Goal: Information Seeking & Learning: Learn about a topic

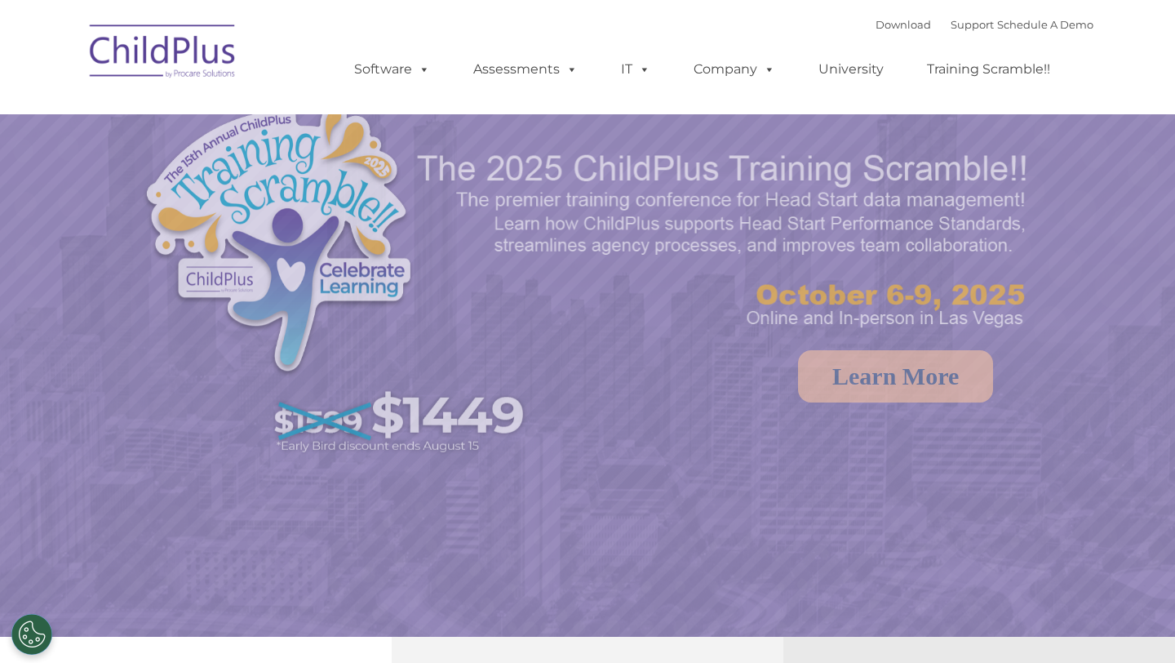
select select "MEDIUM"
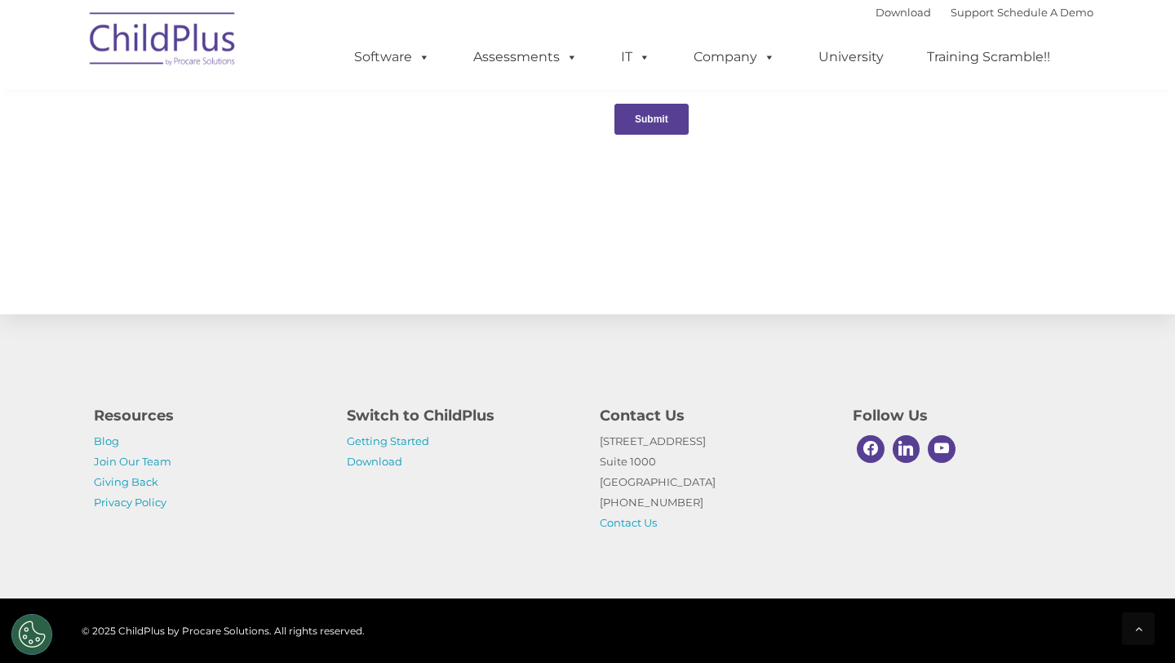
scroll to position [1716, 0]
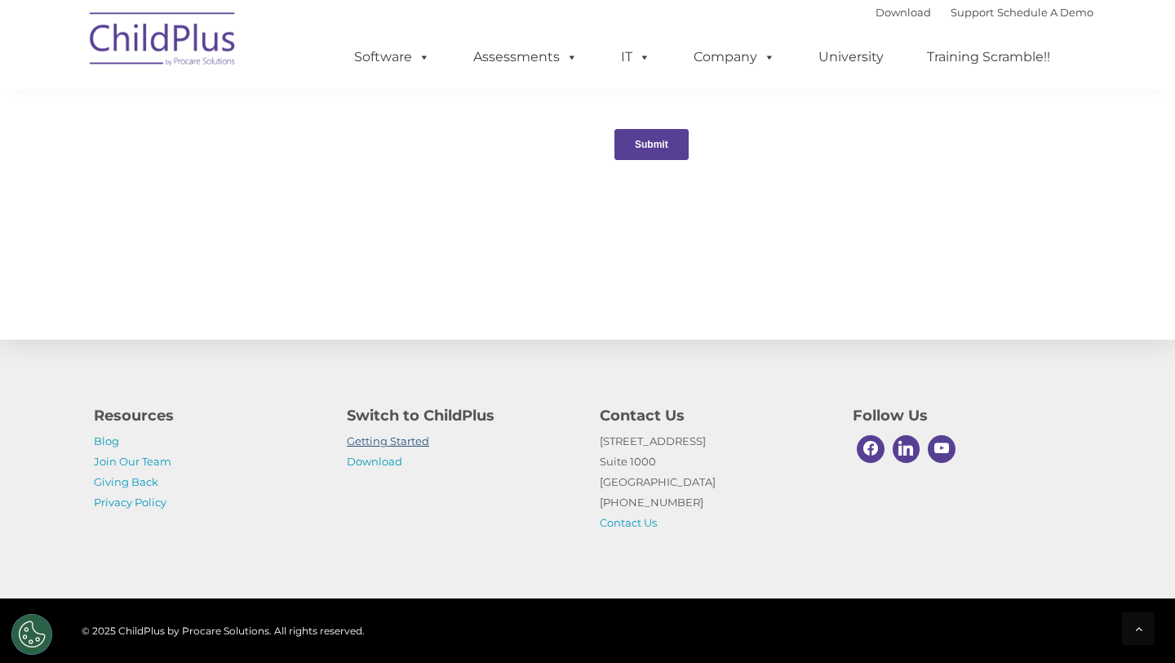
click at [366, 442] on link "Getting Started" at bounding box center [388, 440] width 82 height 13
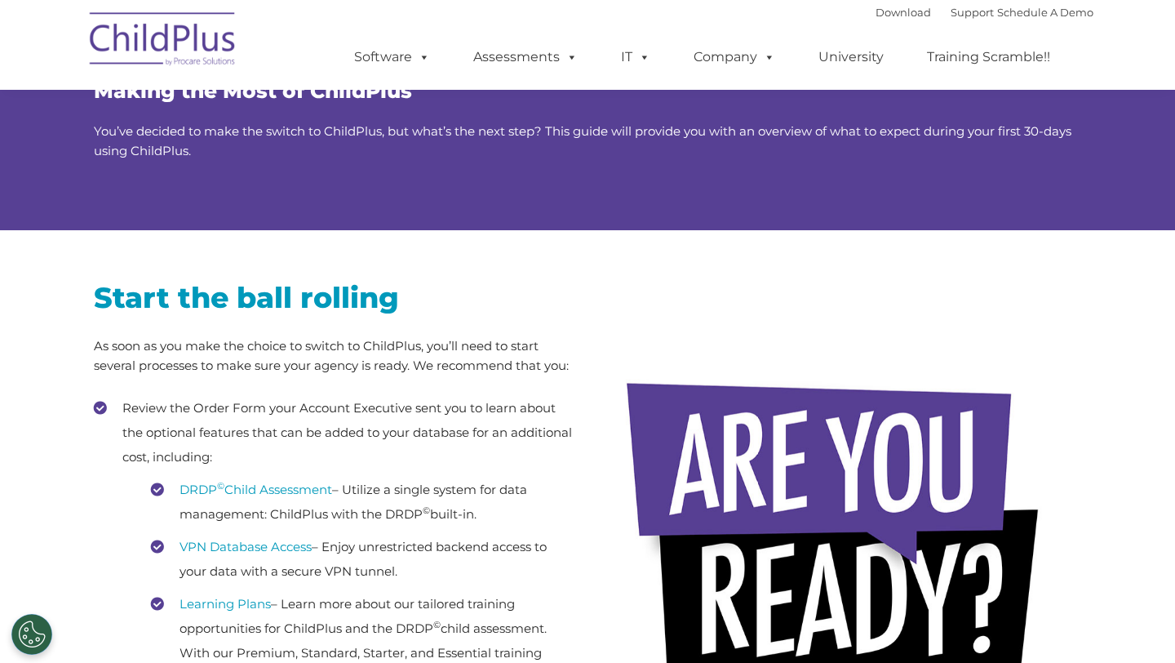
scroll to position [104, 0]
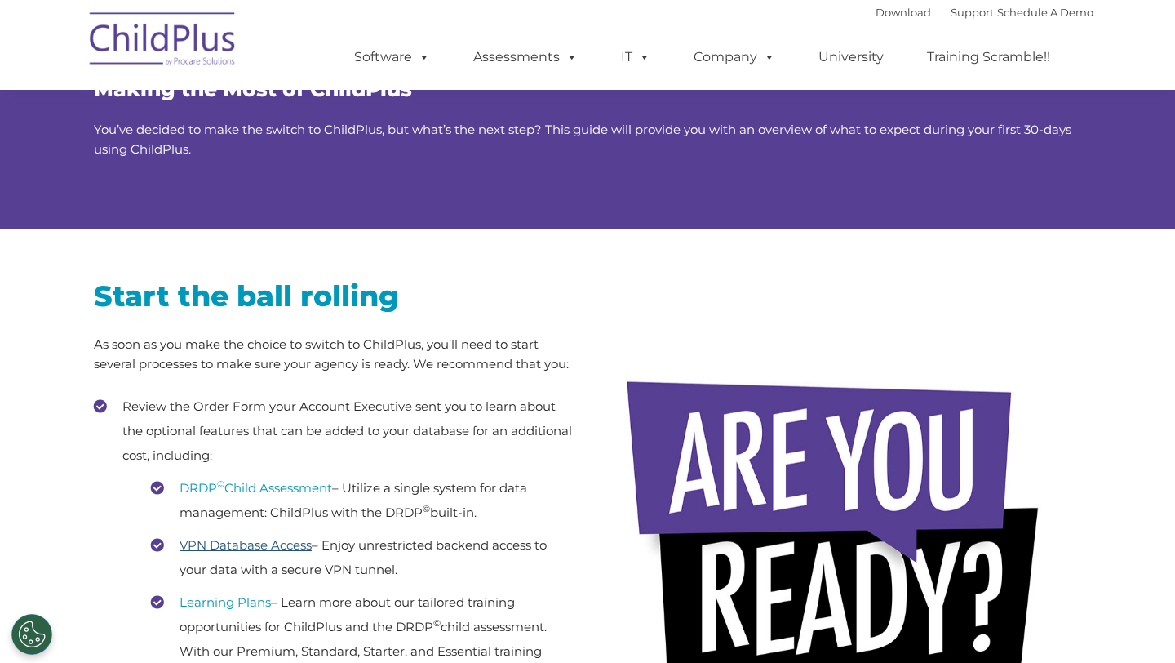
click at [239, 546] on link "VPN Database Access" at bounding box center [246, 545] width 132 height 16
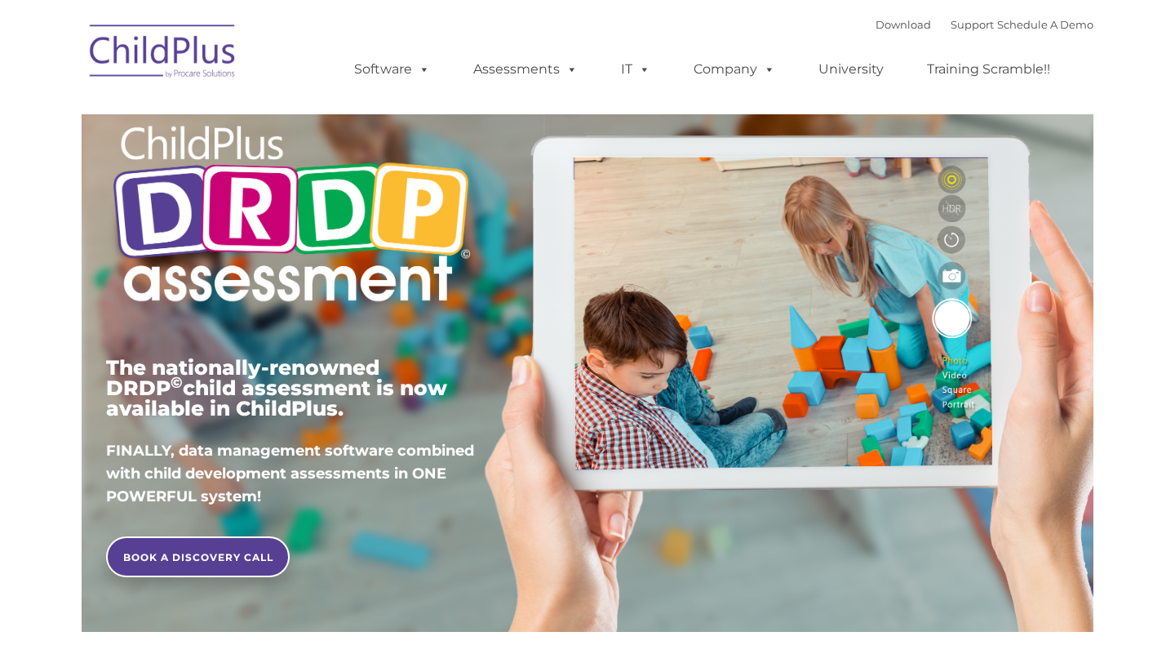
scroll to position [78, 0]
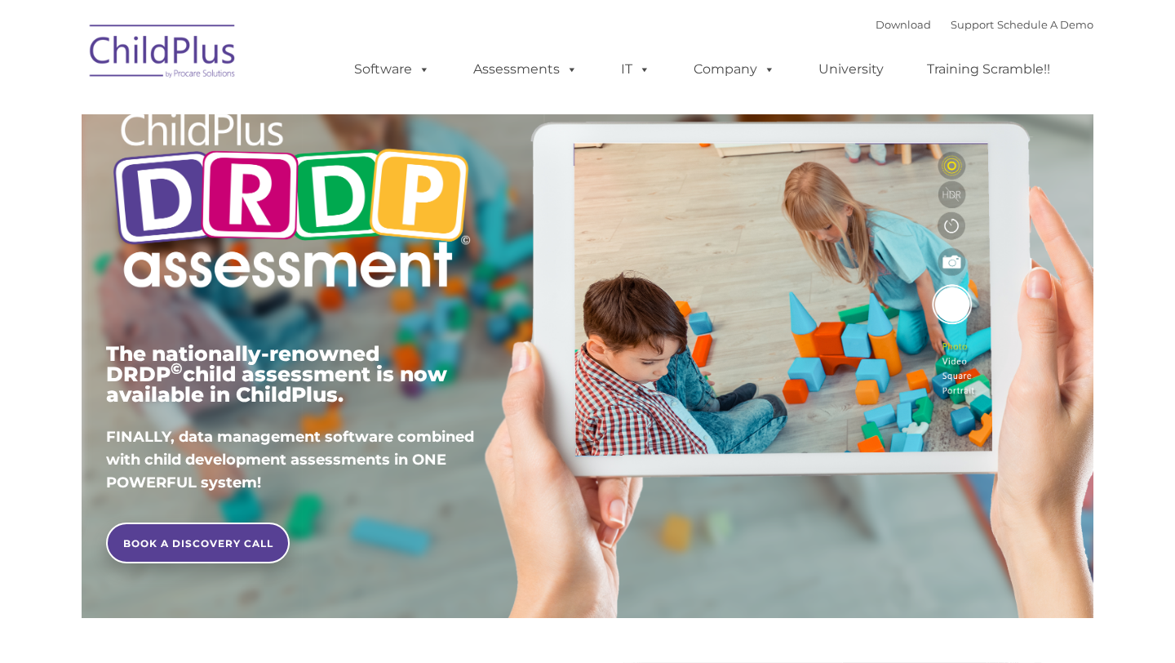
type input ""
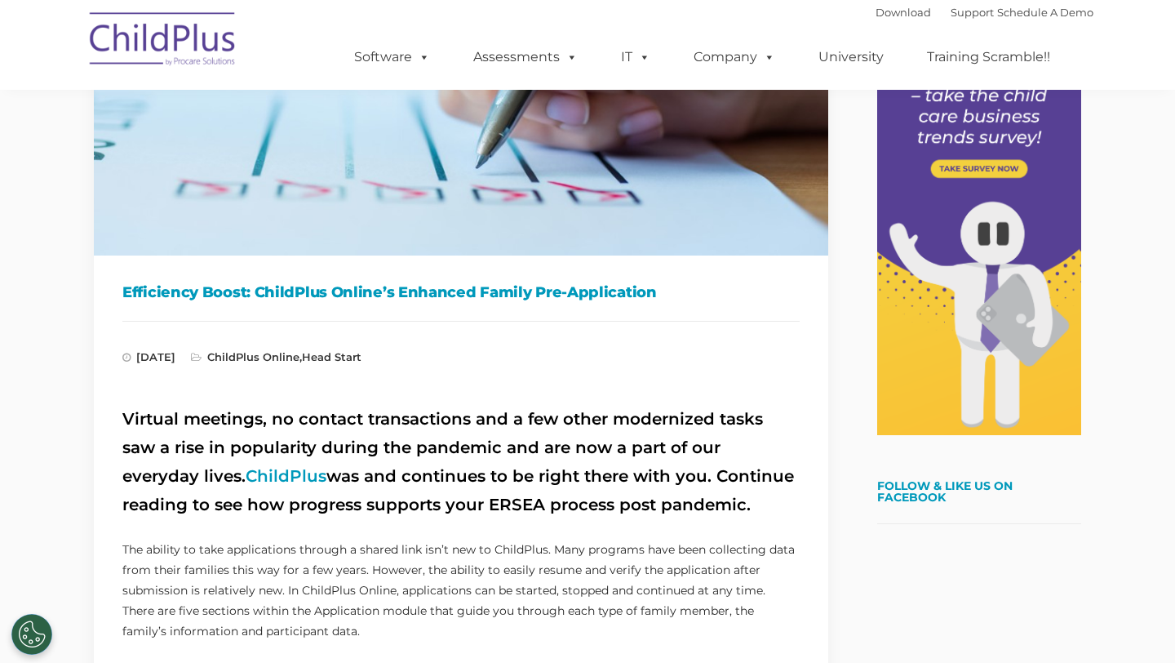
scroll to position [273, 0]
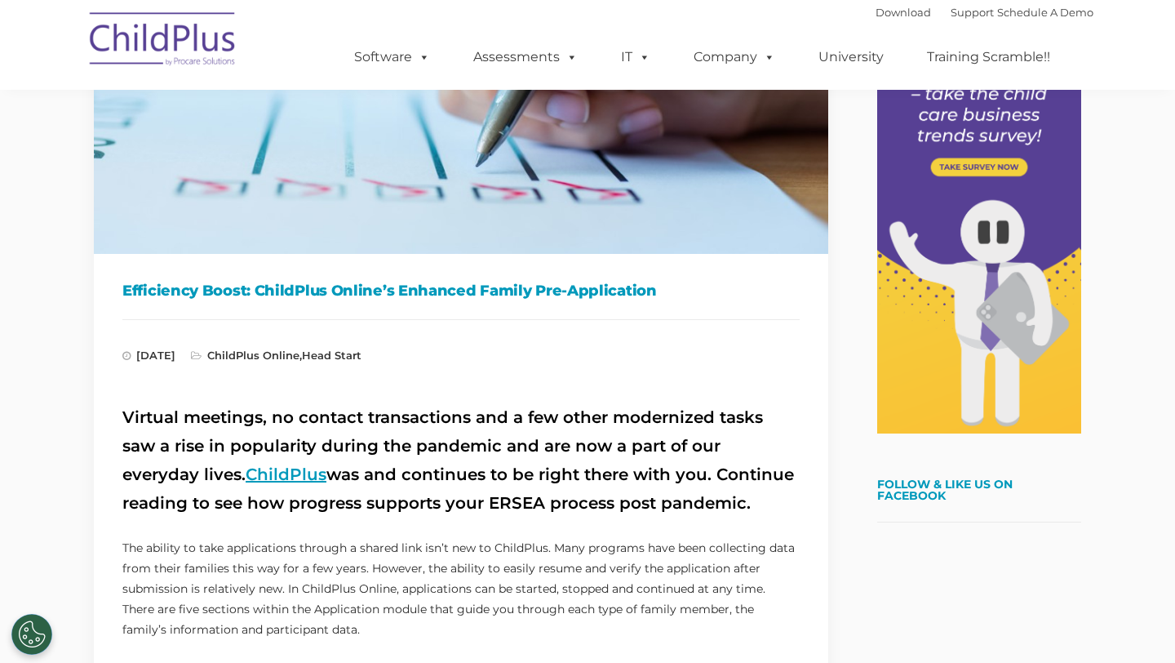
click at [246, 471] on link "ChildPlus" at bounding box center [286, 474] width 81 height 20
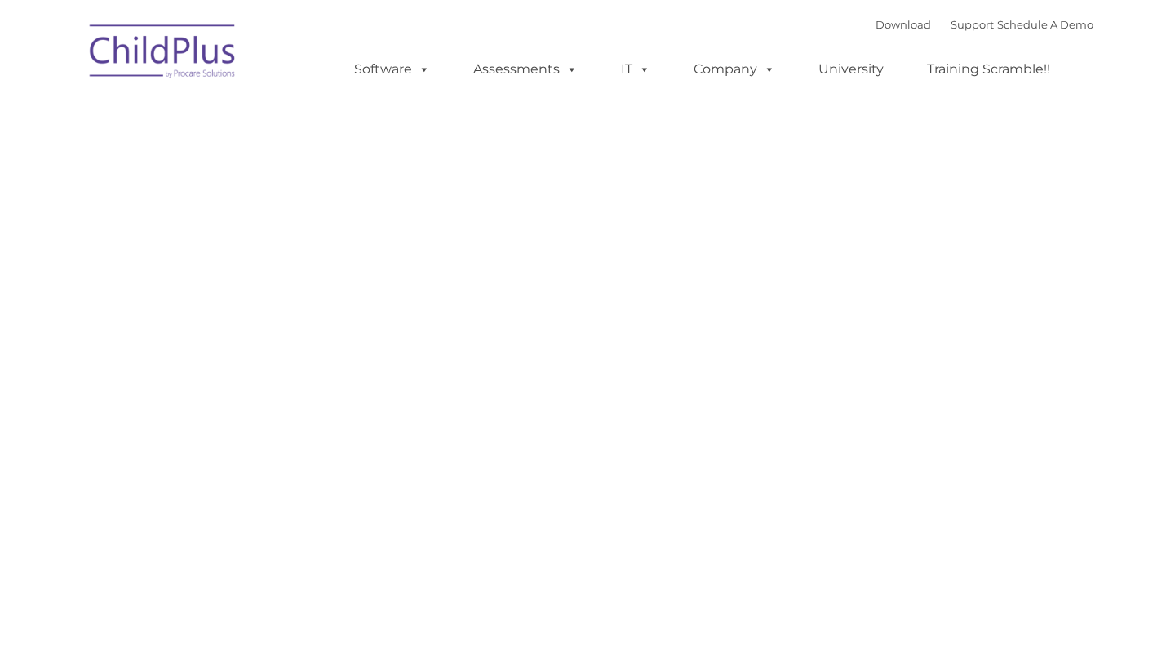
type input ""
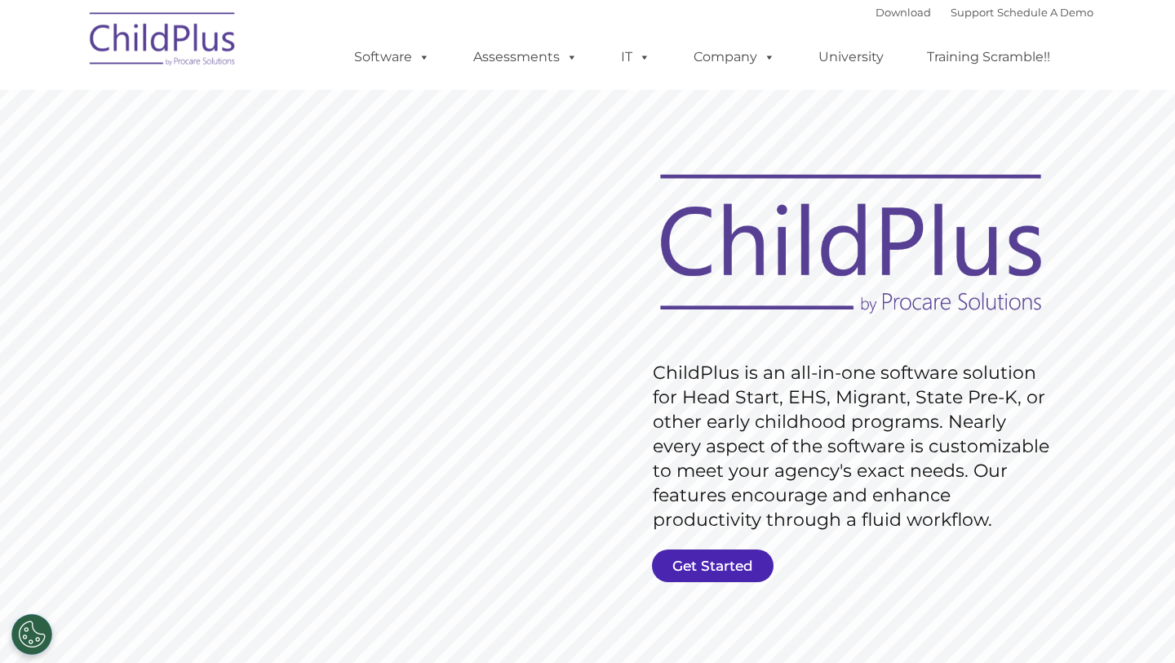
click at [730, 577] on link "Get Started" at bounding box center [713, 565] width 122 height 33
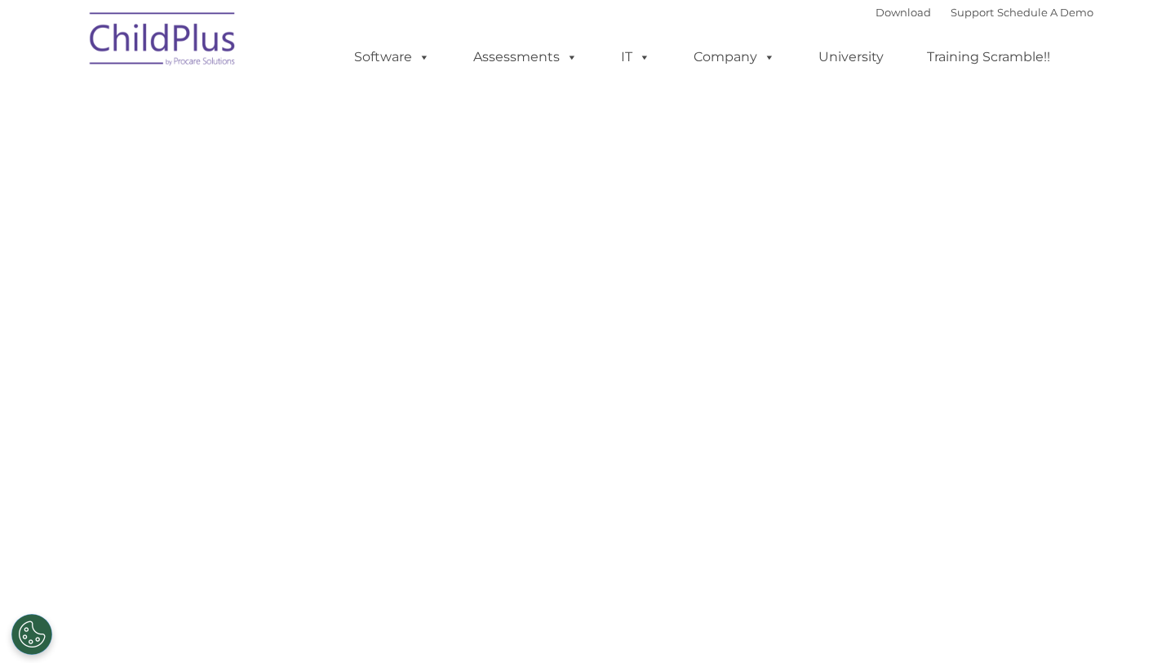
select select "MEDIUM"
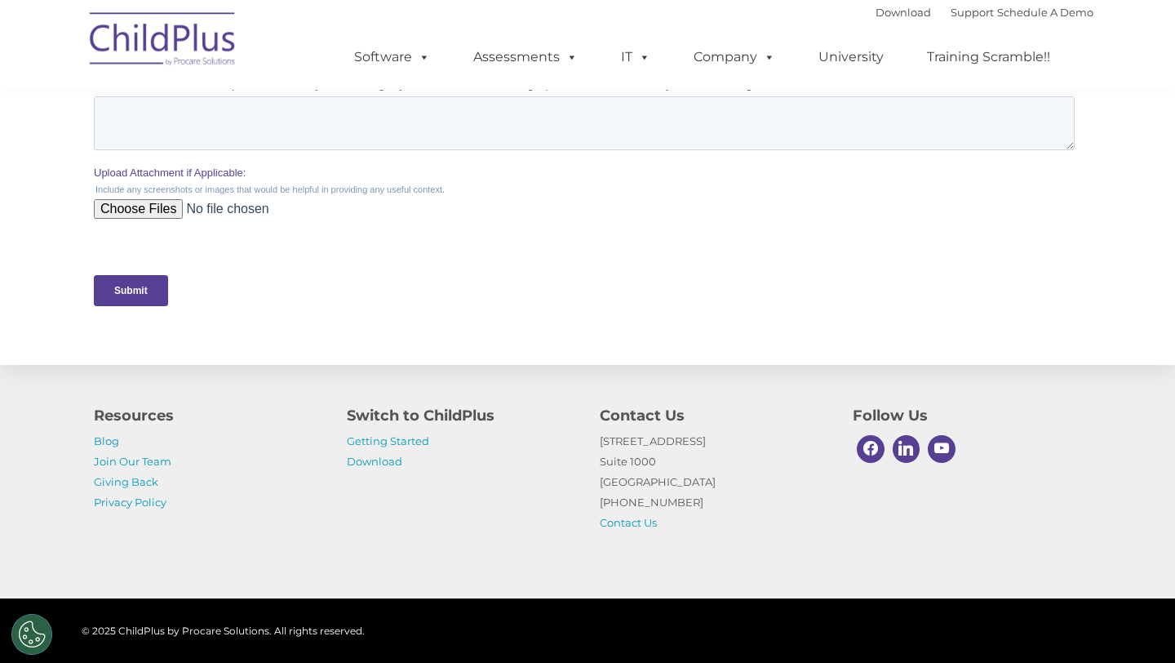
scroll to position [752, 0]
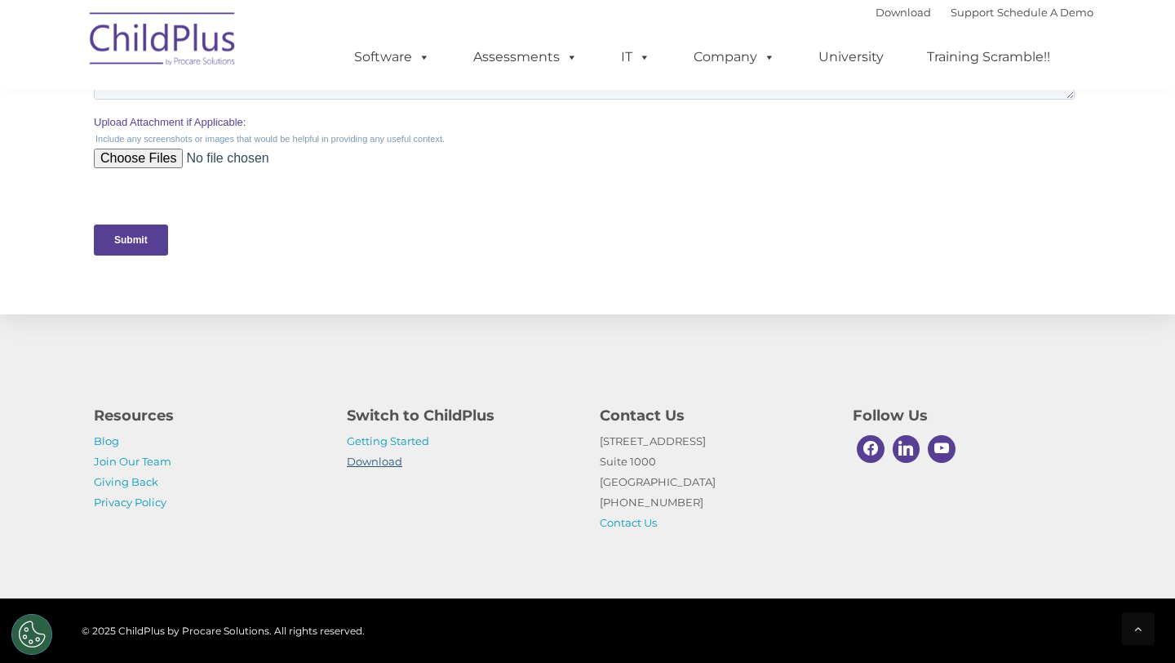
click at [386, 465] on link "Download" at bounding box center [374, 461] width 55 height 13
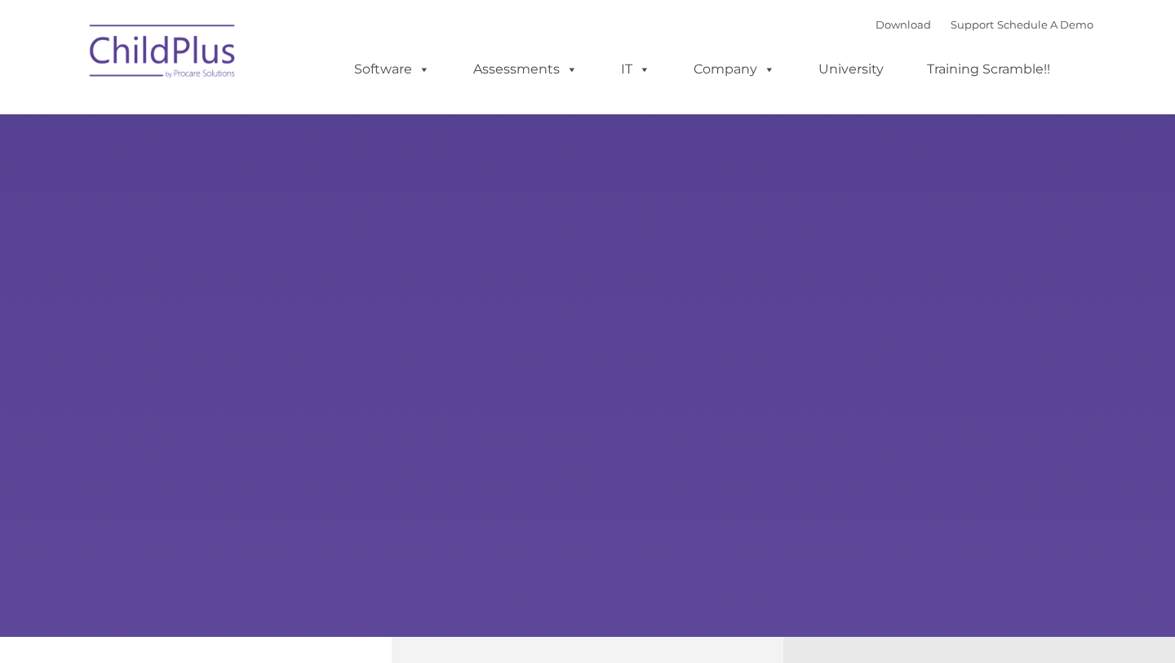
type input ""
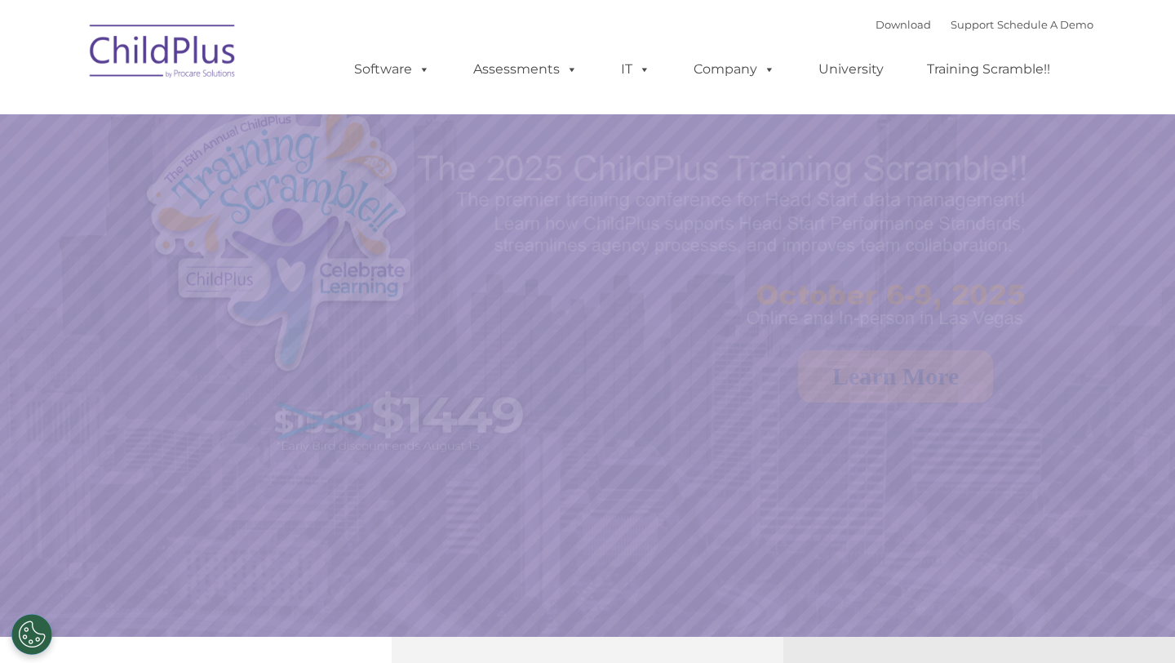
select select "MEDIUM"
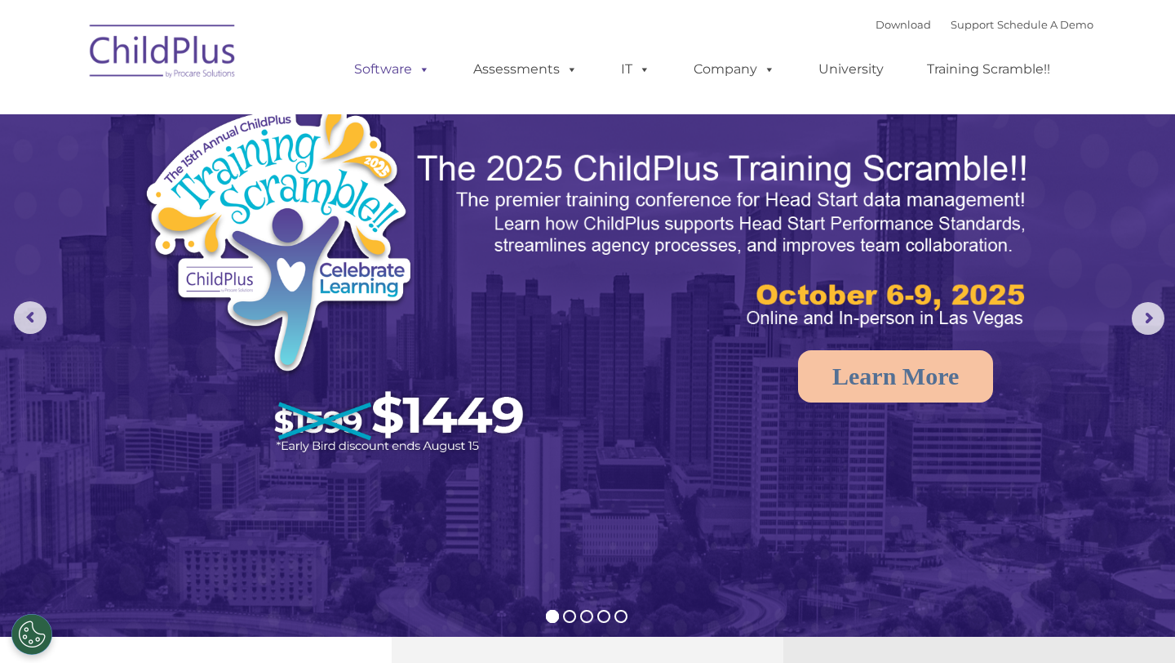
click at [379, 79] on link "Software" at bounding box center [392, 69] width 109 height 33
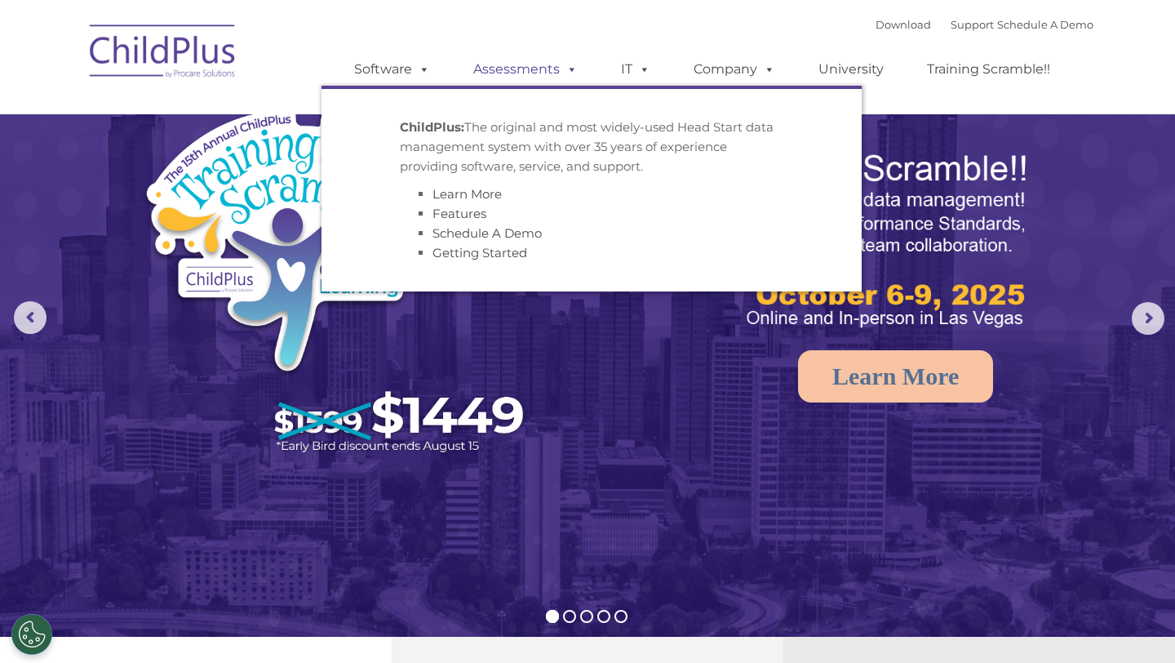
click at [511, 62] on link "Assessments" at bounding box center [525, 69] width 137 height 33
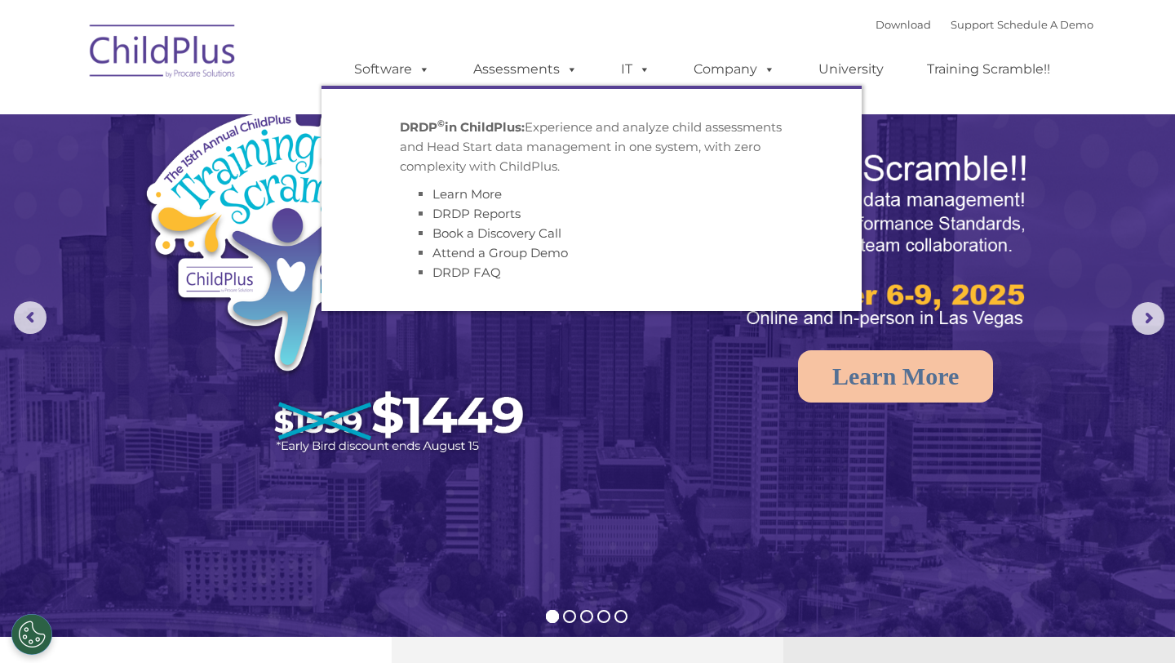
click at [669, 64] on ul "Software ChildPlus: The original and most widely-used Head Start data managemen…" at bounding box center [708, 69] width 772 height 65
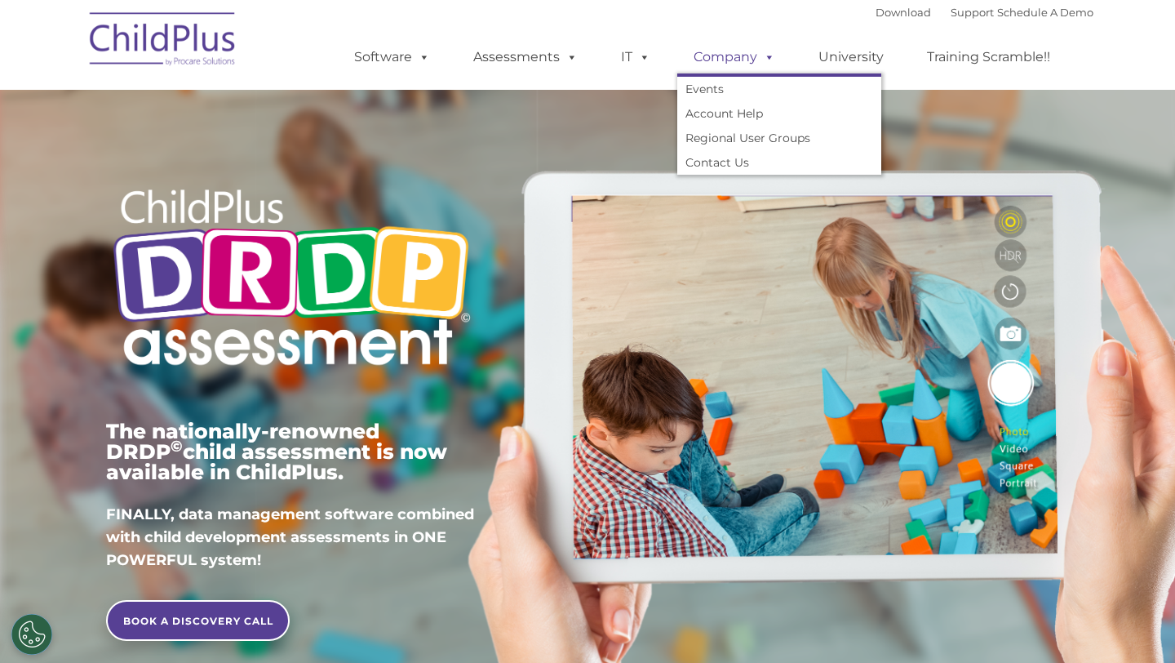
click at [744, 60] on link "Company" at bounding box center [734, 57] width 114 height 33
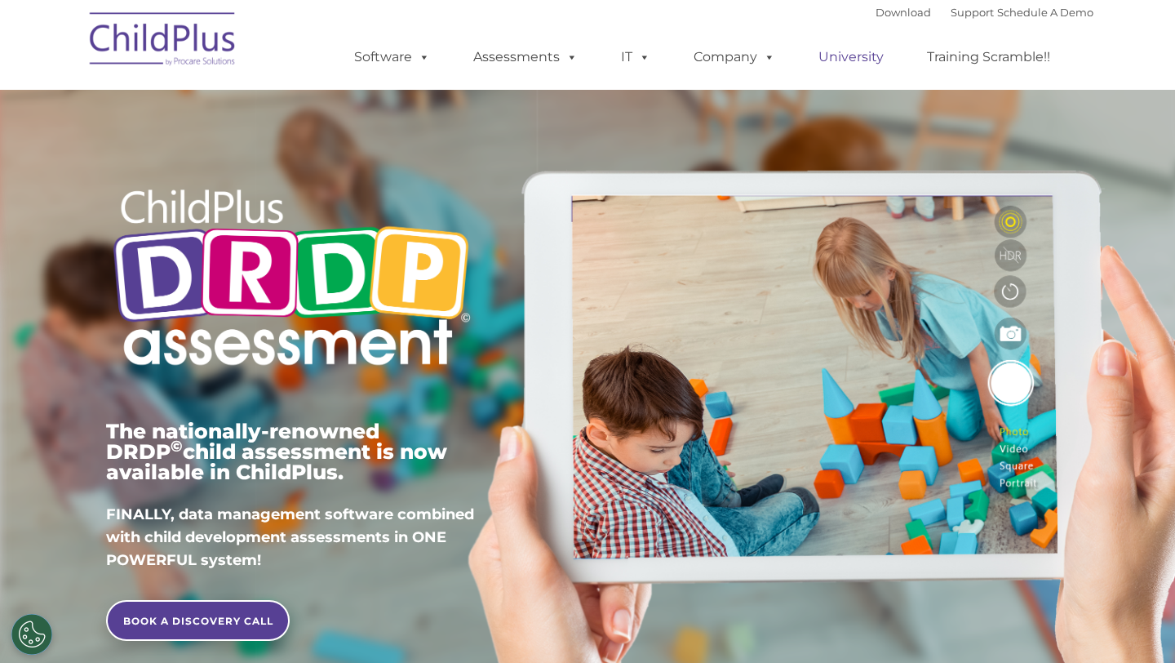
click at [835, 62] on link "University" at bounding box center [851, 57] width 98 height 33
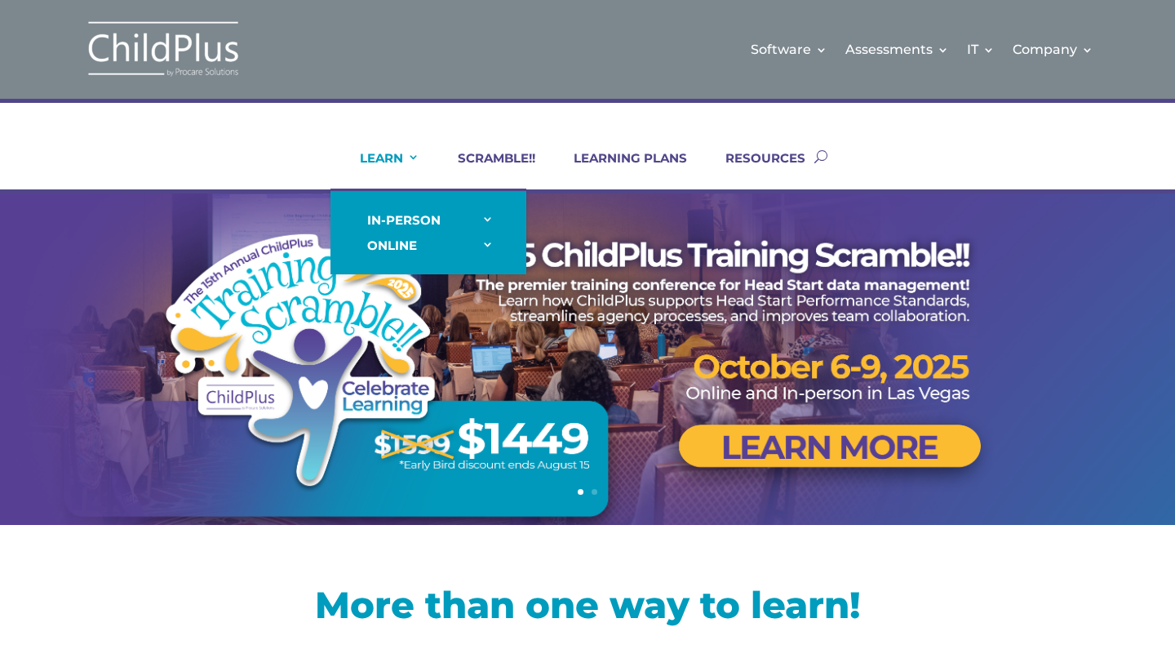
click at [415, 152] on link "LEARN" at bounding box center [380, 169] width 80 height 39
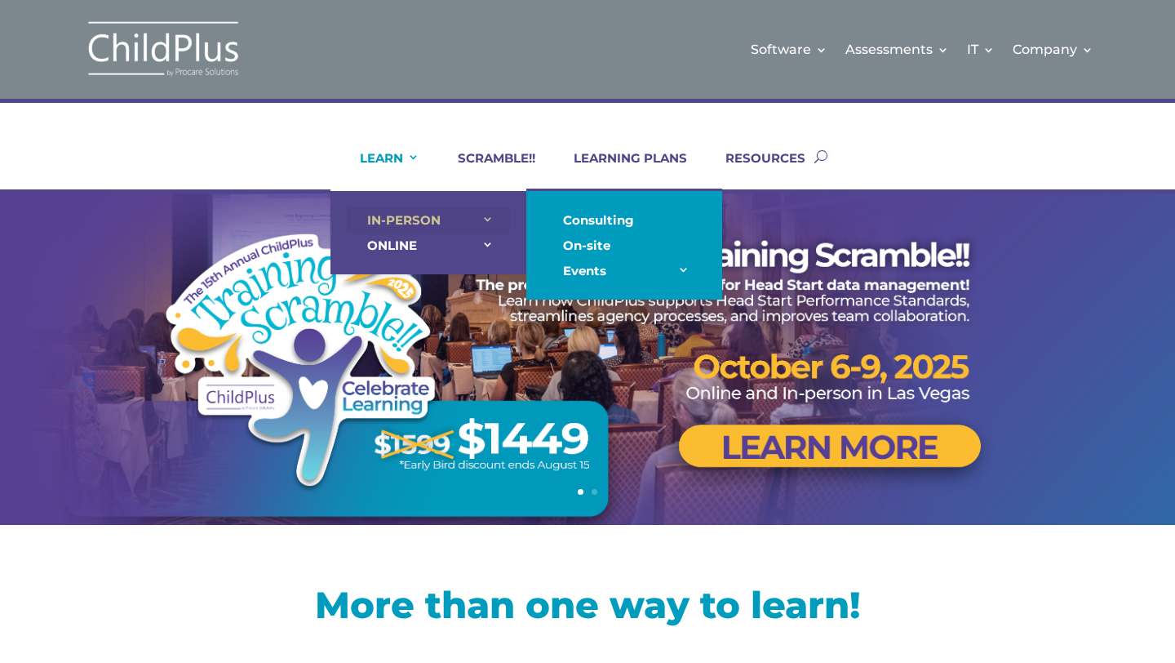
click at [390, 240] on link "ONLINE" at bounding box center [428, 245] width 163 height 25
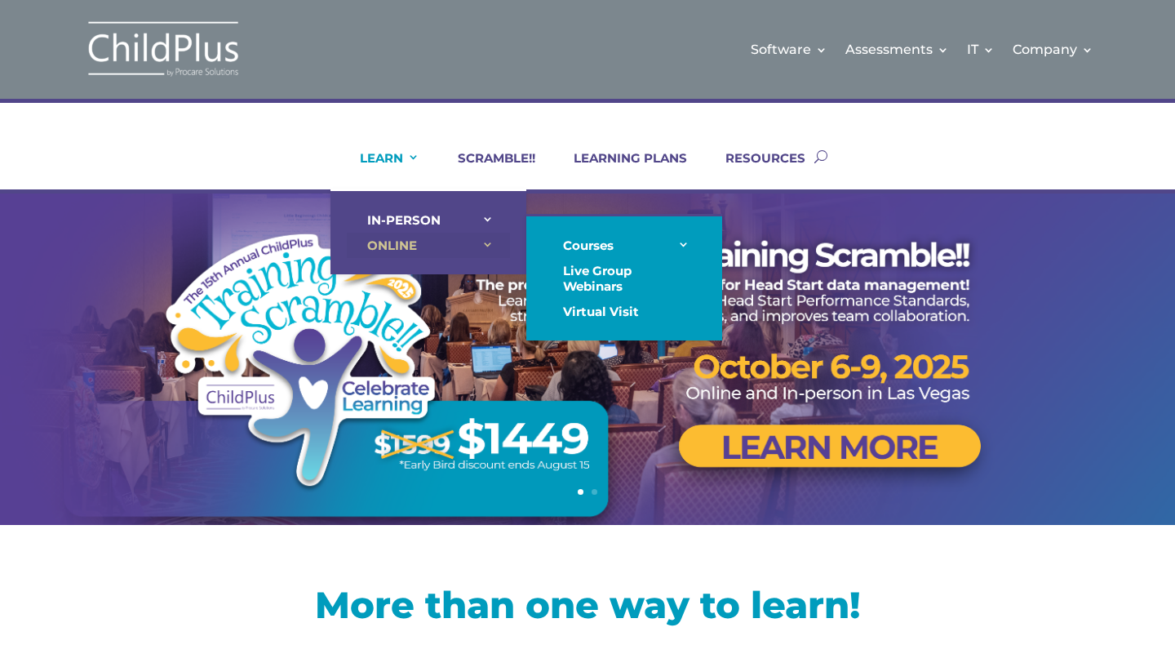
click at [487, 242] on link "ONLINE" at bounding box center [428, 245] width 163 height 25
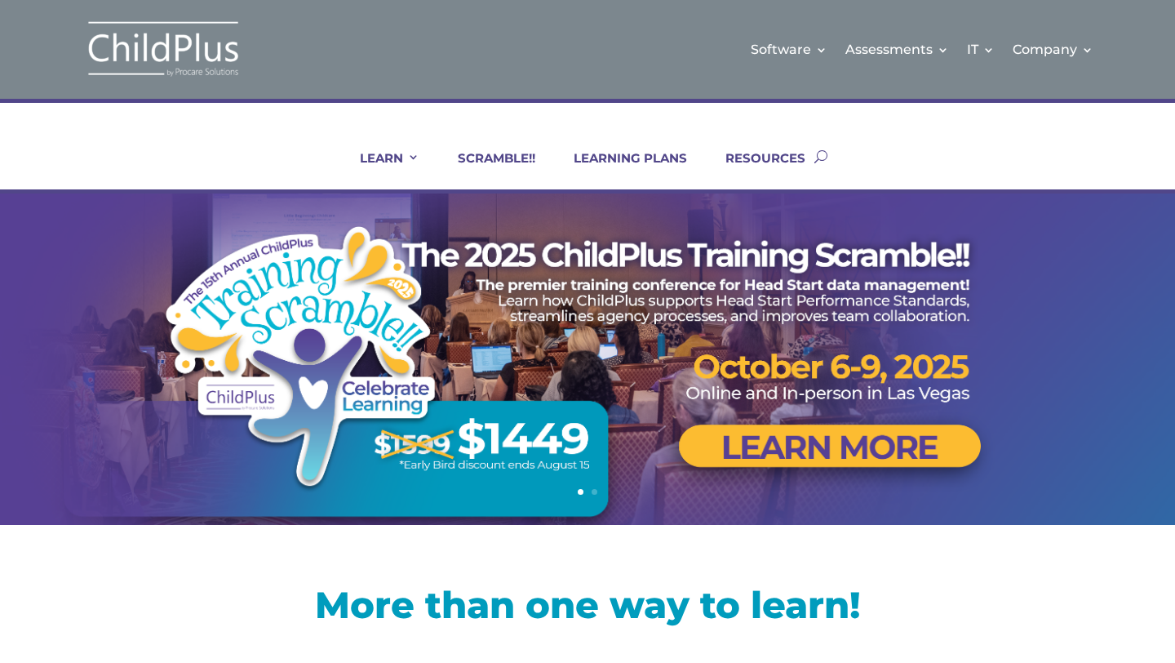
click at [406, 141] on ul "LEARN IN-PERSON Consulting On-site Events Summit Scramble!! ONLINE Courses Cert…" at bounding box center [573, 156] width 484 height 66
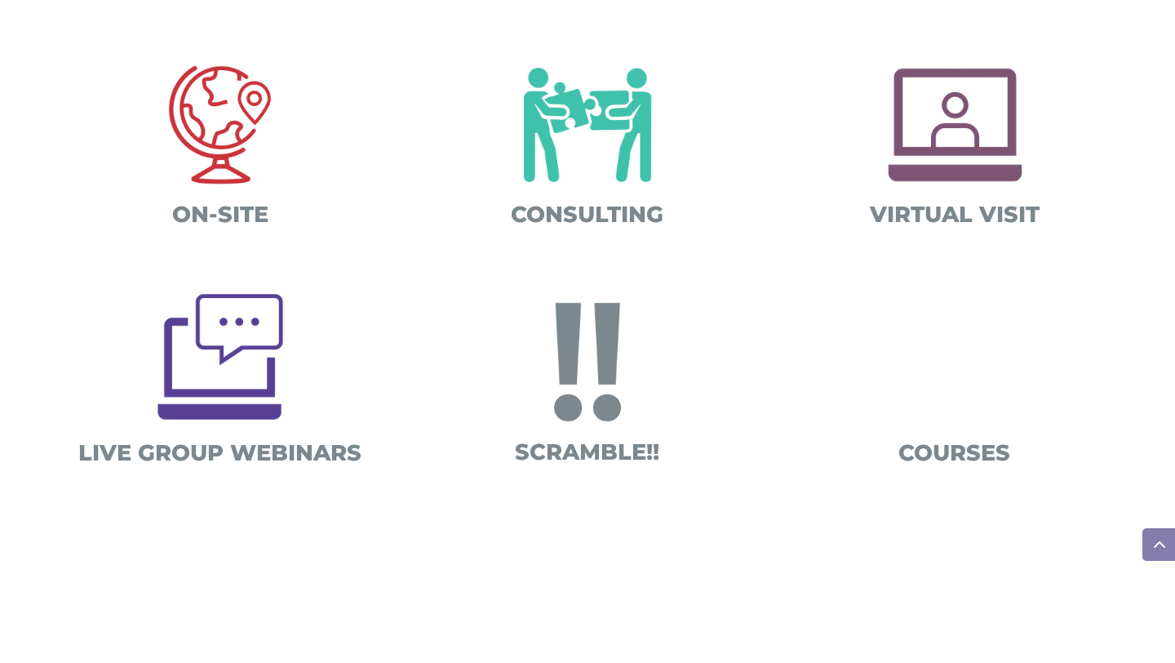
scroll to position [677, 0]
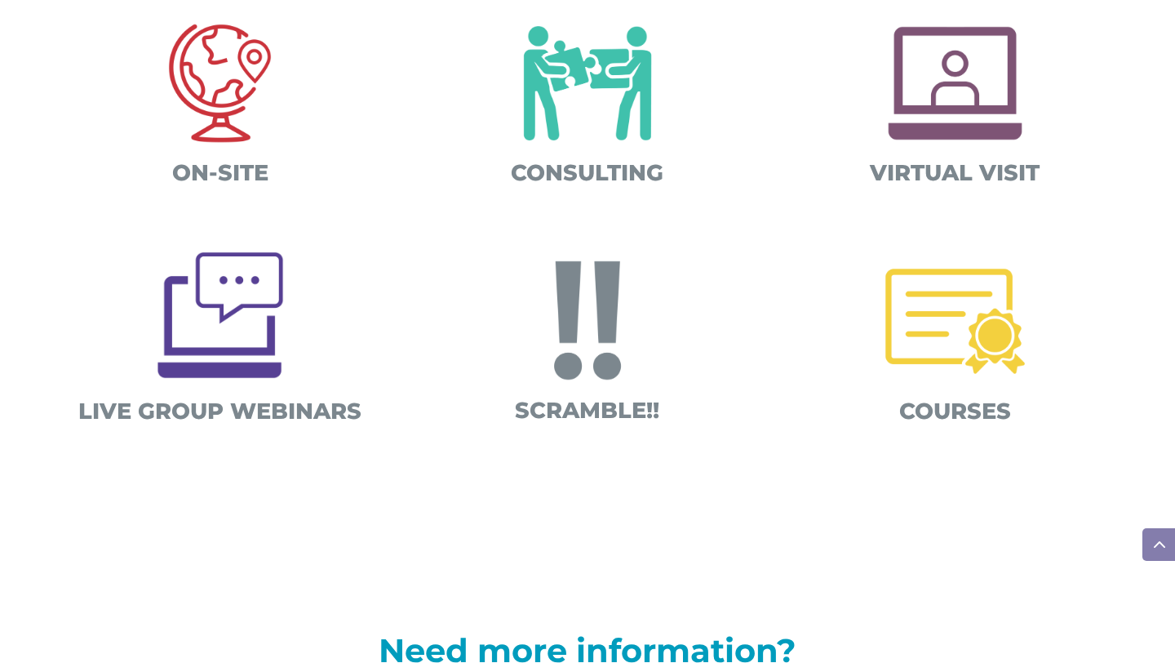
click at [255, 307] on img at bounding box center [220, 315] width 158 height 158
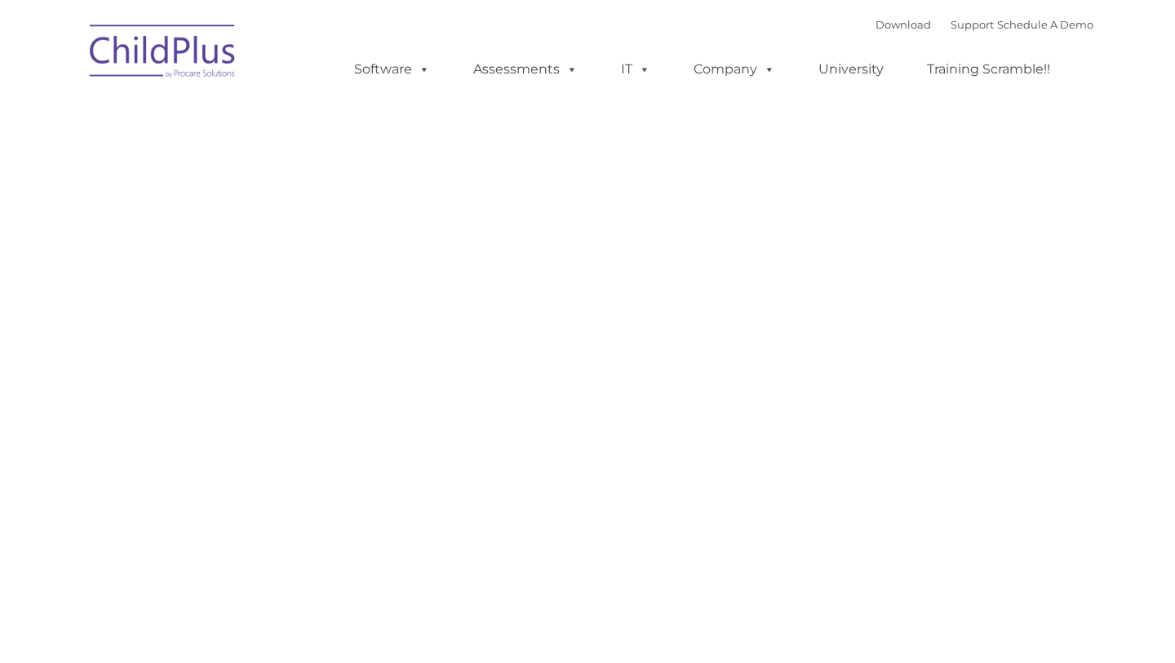
type input ""
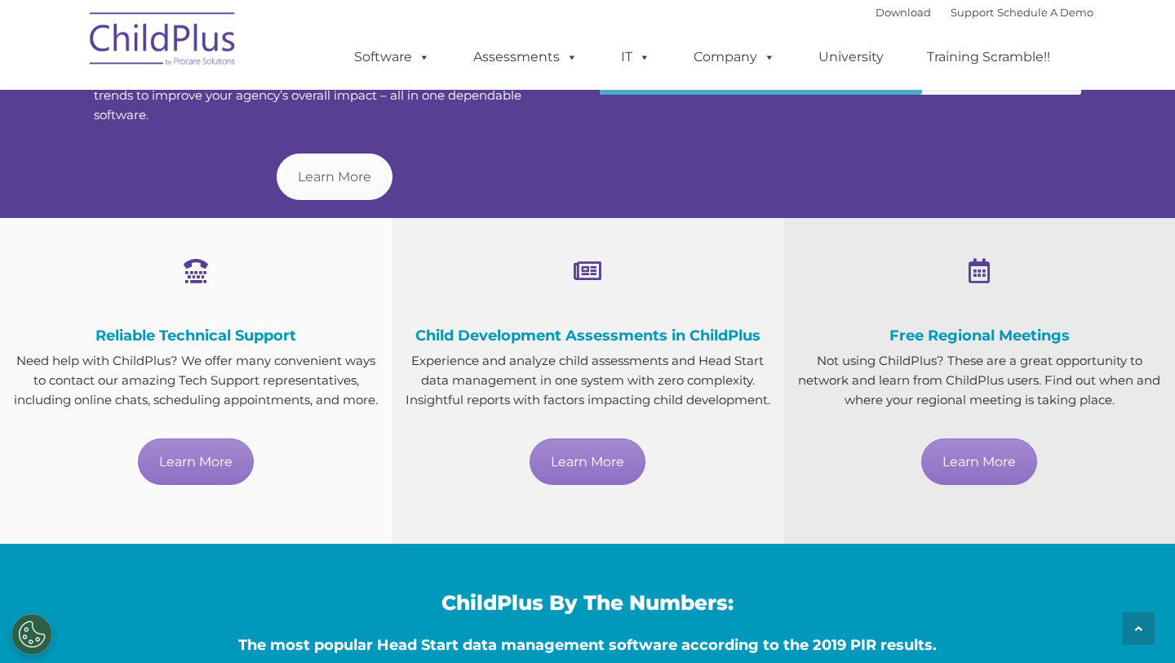
scroll to position [798, 0]
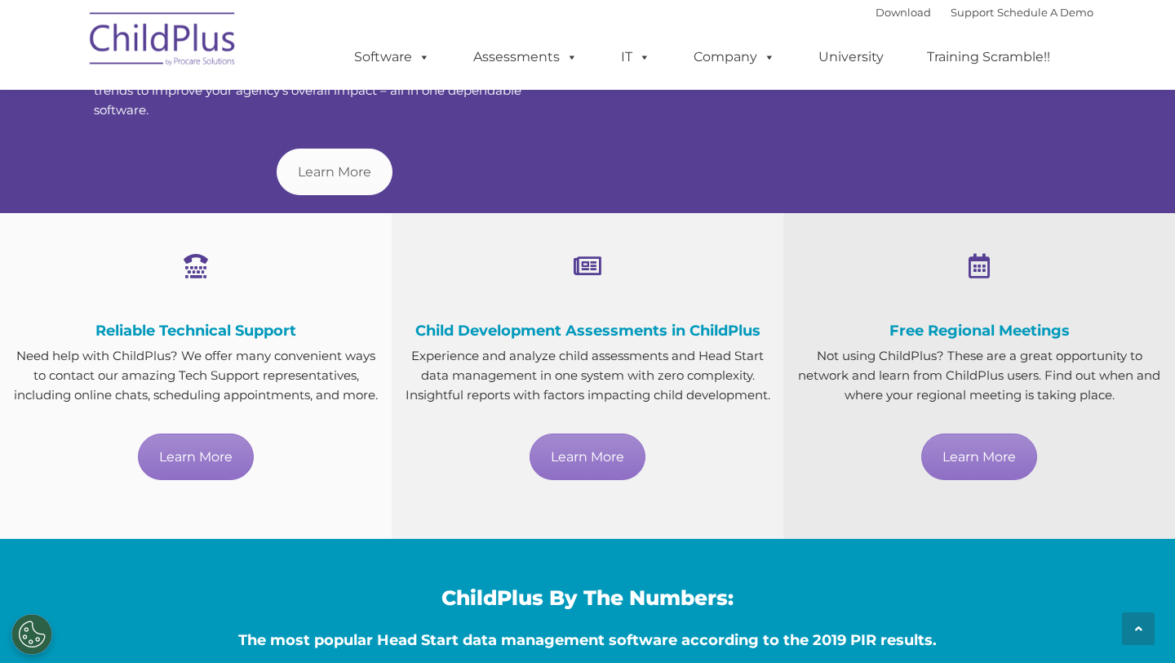
click at [582, 272] on span at bounding box center [588, 266] width 28 height 24
click at [586, 272] on span at bounding box center [588, 266] width 28 height 24
click at [569, 451] on div "Child Development Assessments in ChildPlus Experience and analyze child assessm…" at bounding box center [587, 361] width 367 height 238
click at [570, 473] on link "Learn More" at bounding box center [588, 456] width 116 height 47
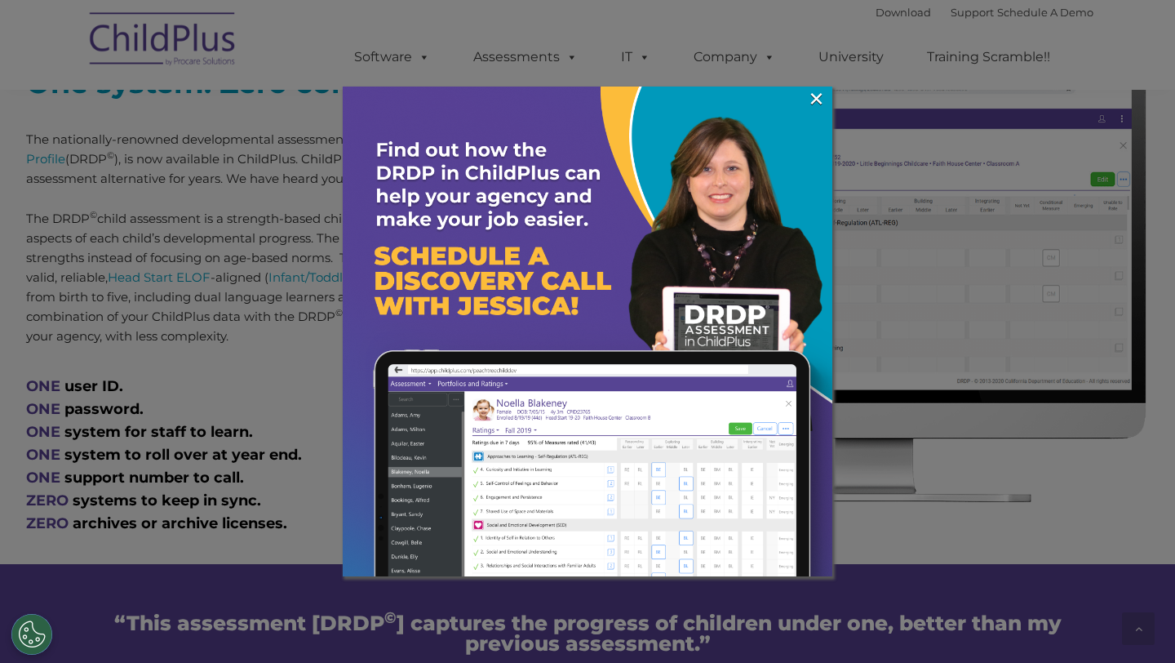
scroll to position [698, 0]
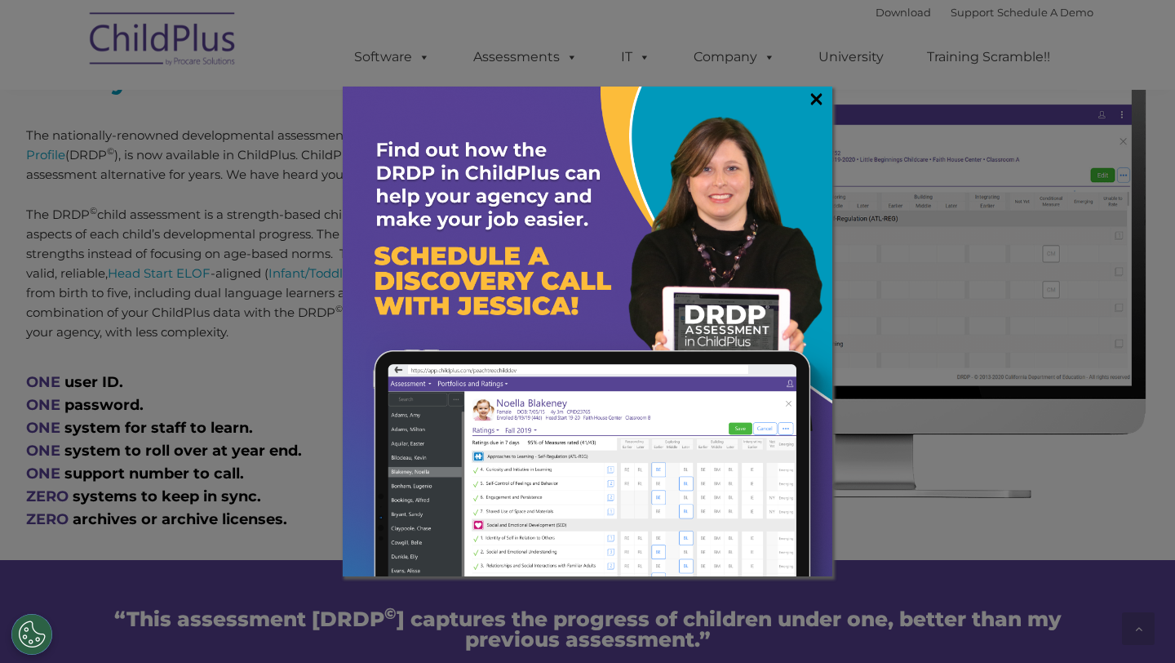
click at [814, 99] on link "×" at bounding box center [816, 99] width 19 height 16
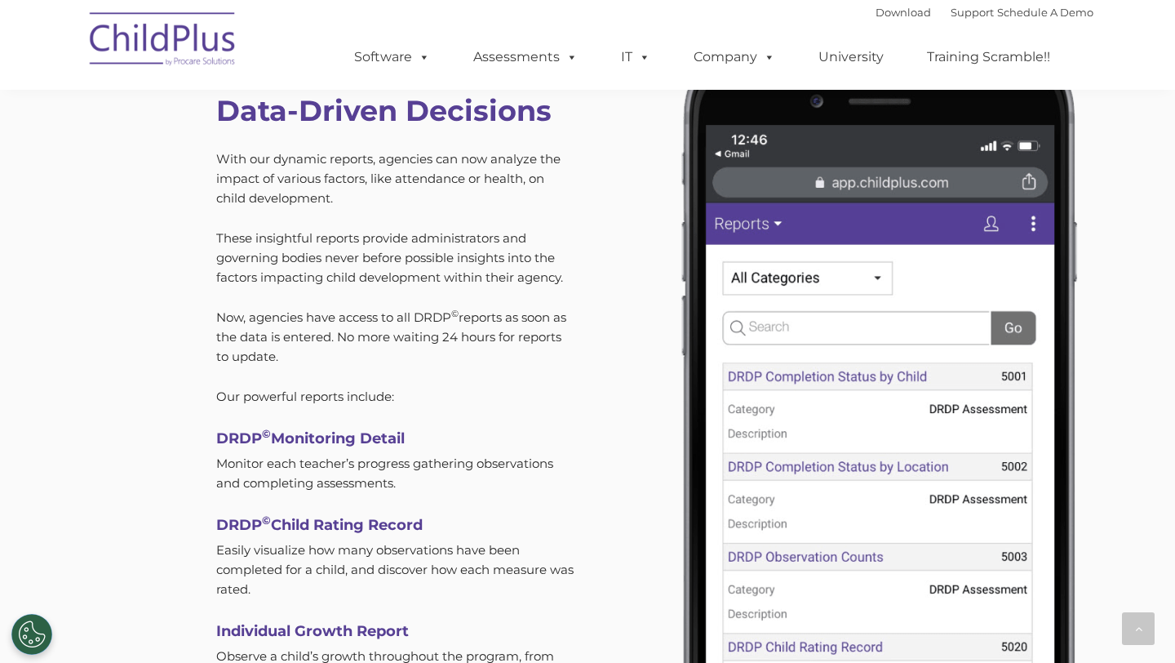
scroll to position [4585, 0]
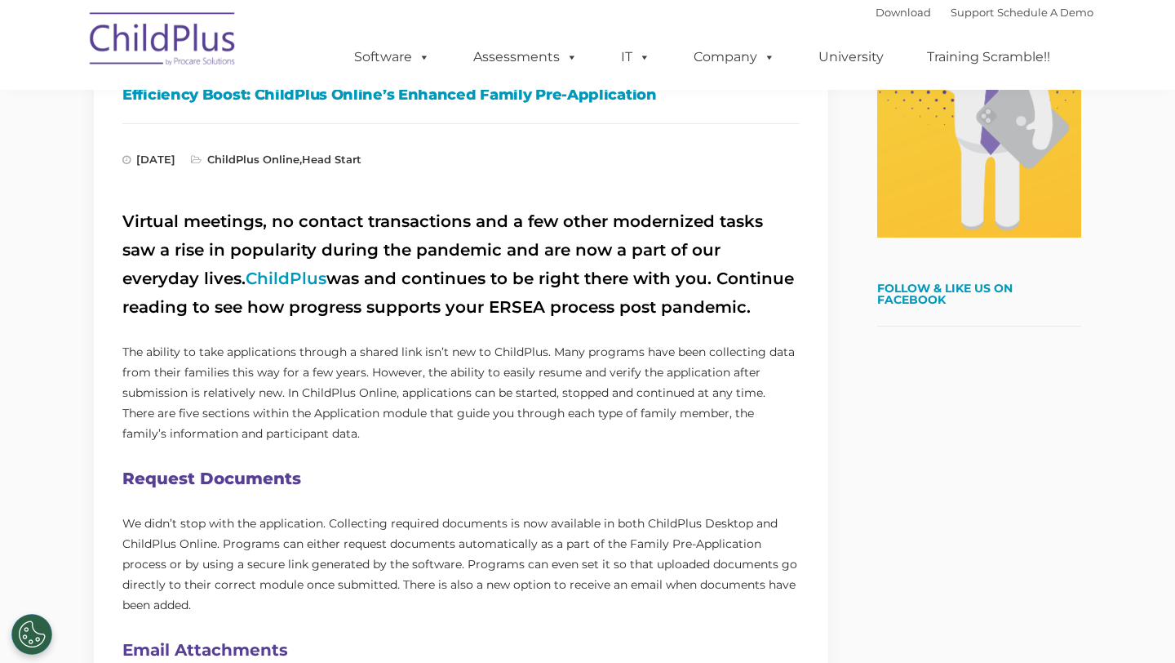
scroll to position [470, 0]
click at [246, 275] on link "ChildPlus" at bounding box center [286, 278] width 81 height 20
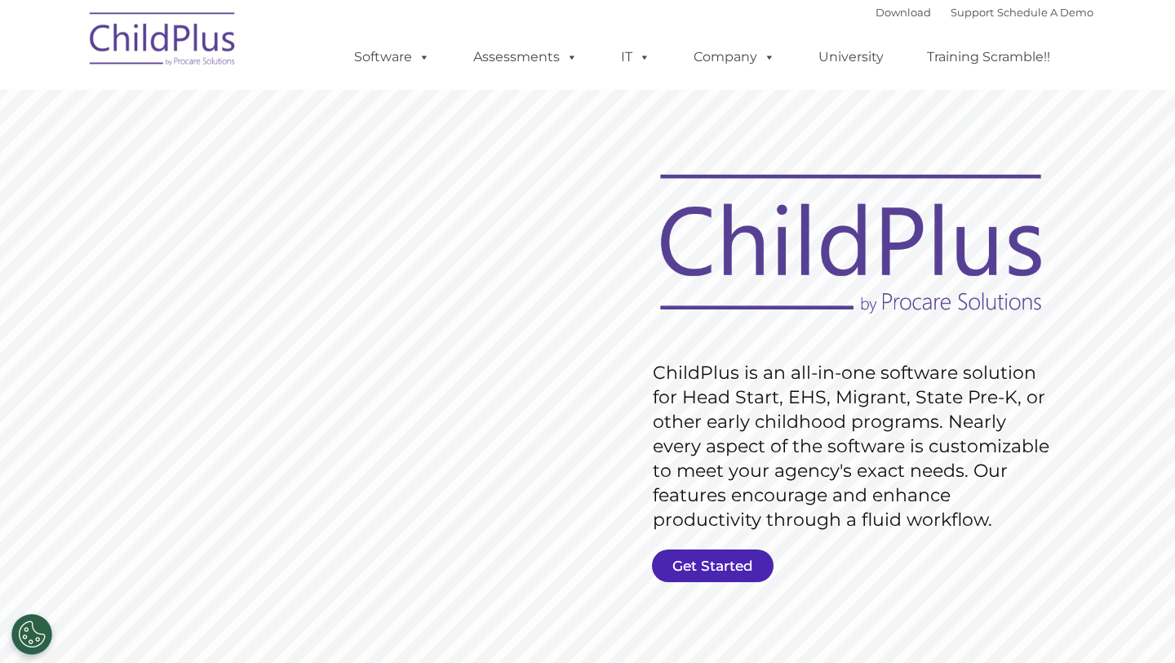
click at [665, 564] on link "Get Started" at bounding box center [713, 565] width 122 height 33
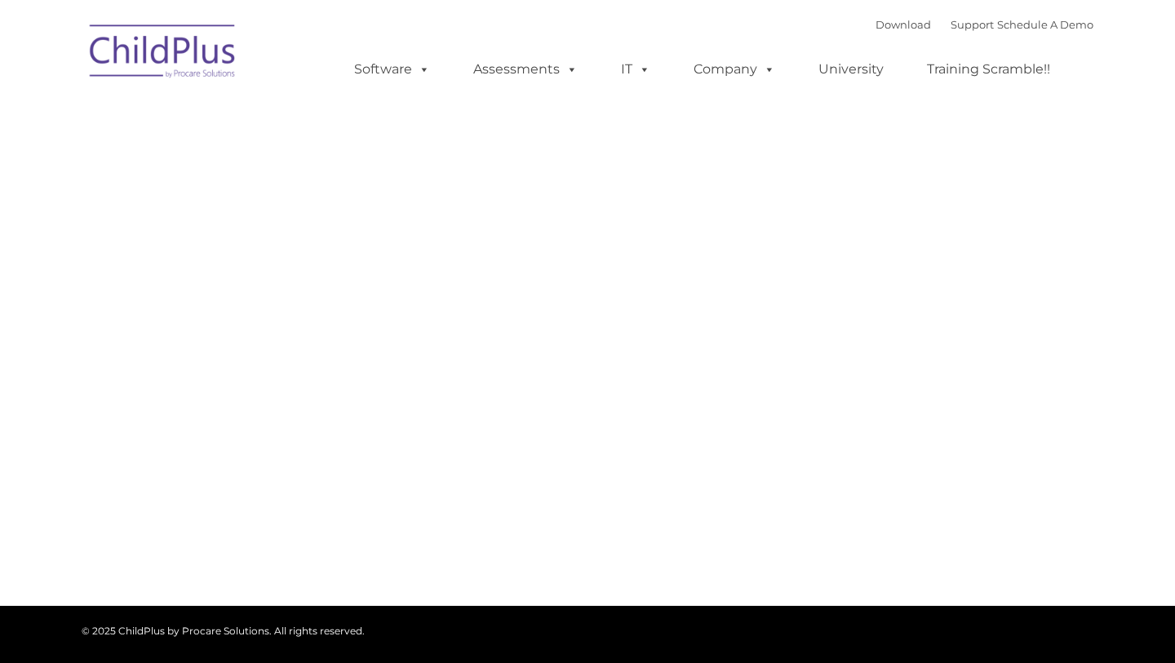
type input ""
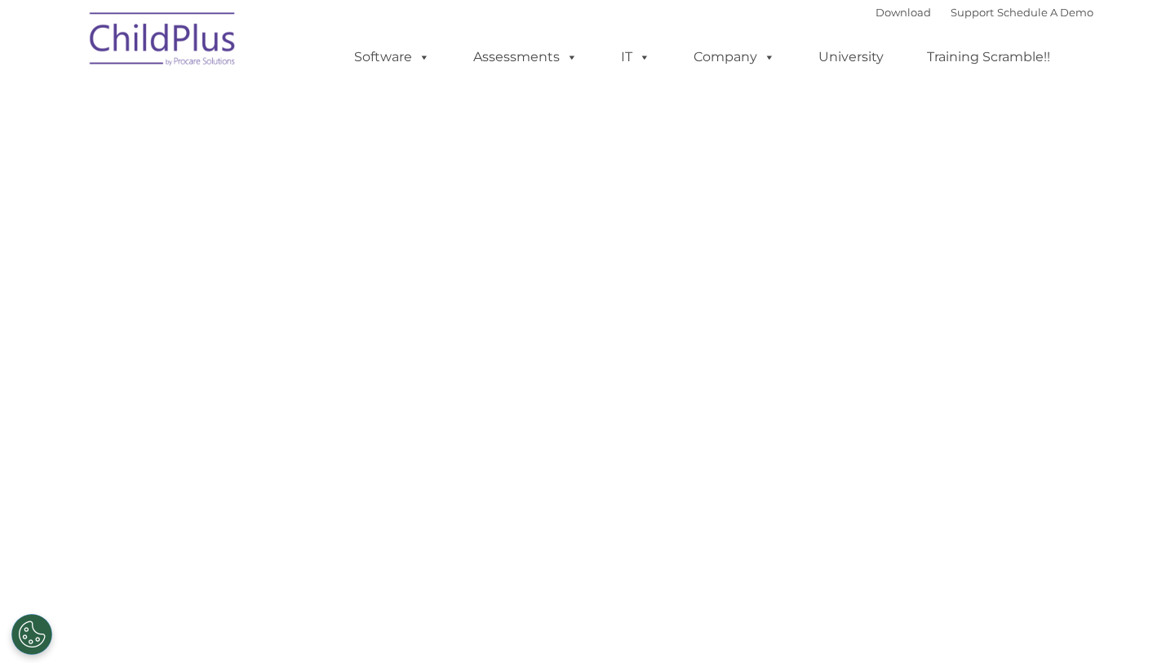
select select "MEDIUM"
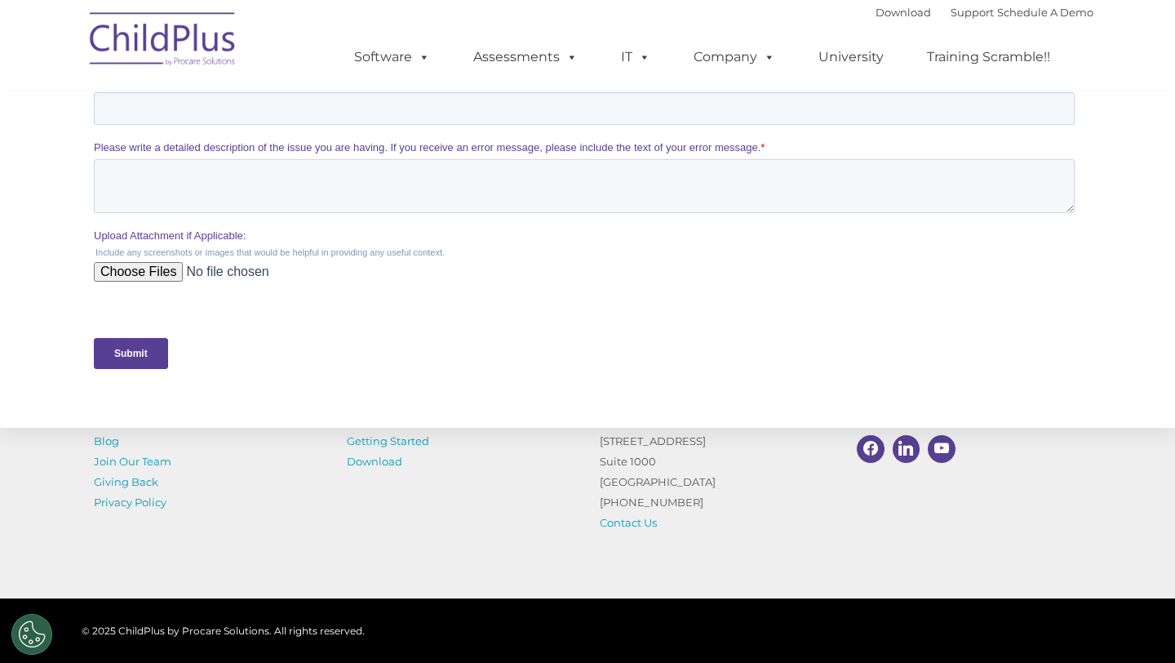
scroll to position [752, 0]
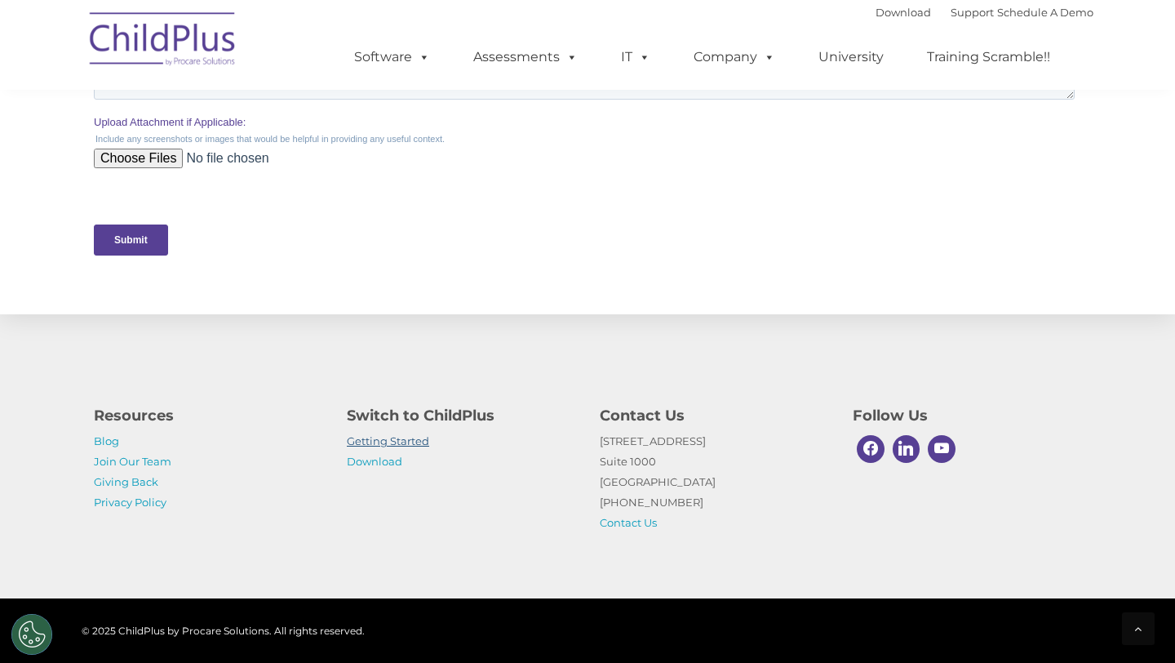
click at [387, 440] on link "Getting Started" at bounding box center [388, 440] width 82 height 13
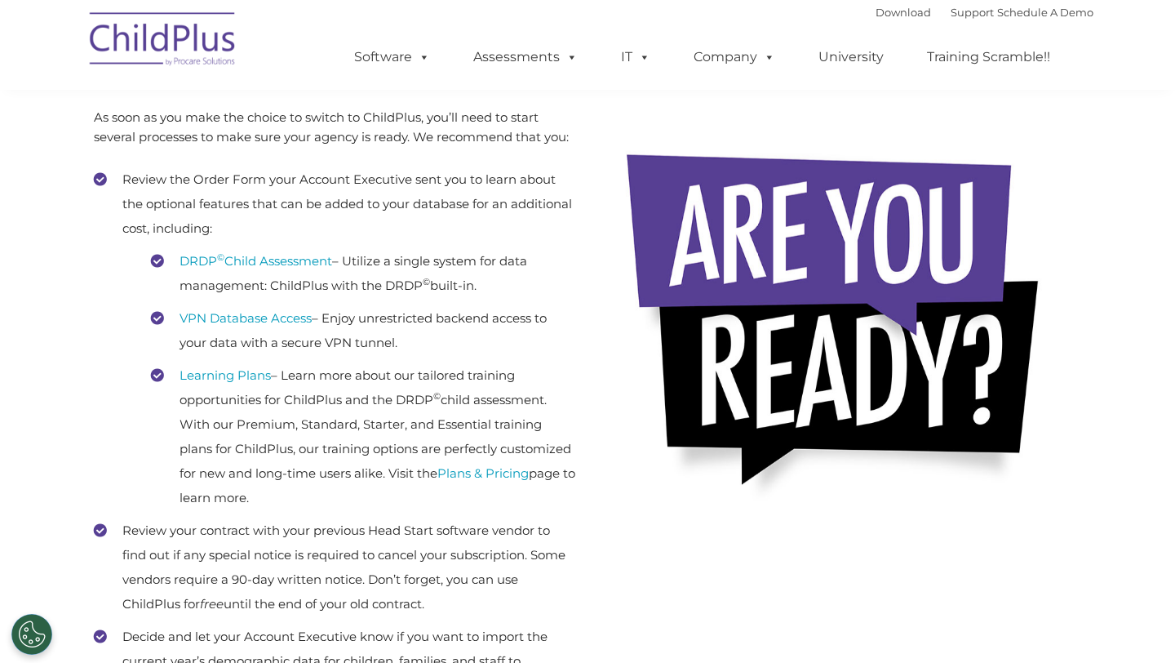
scroll to position [337, 0]
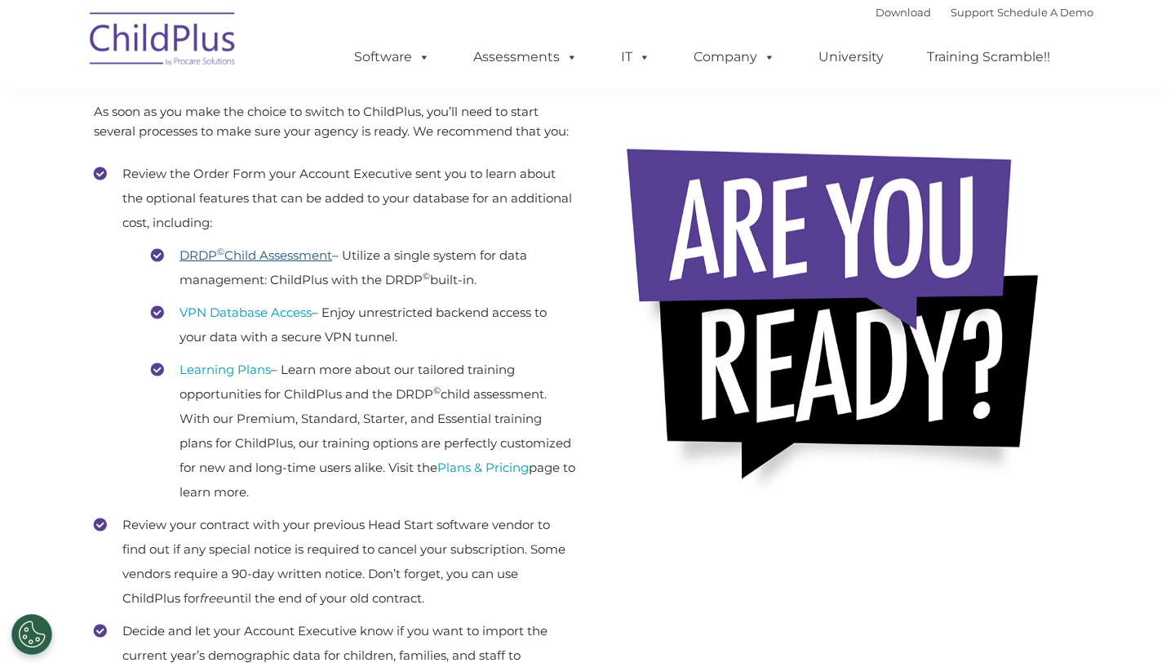
click at [276, 256] on link "DRDP © Child Assessment" at bounding box center [256, 255] width 153 height 16
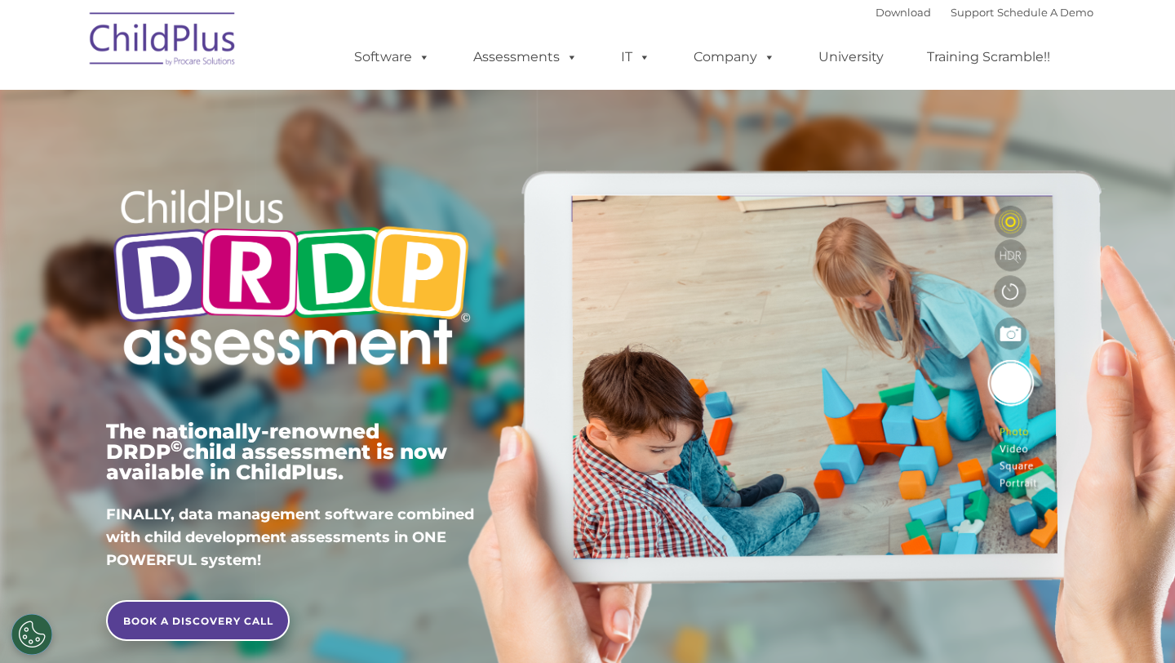
scroll to position [131, 0]
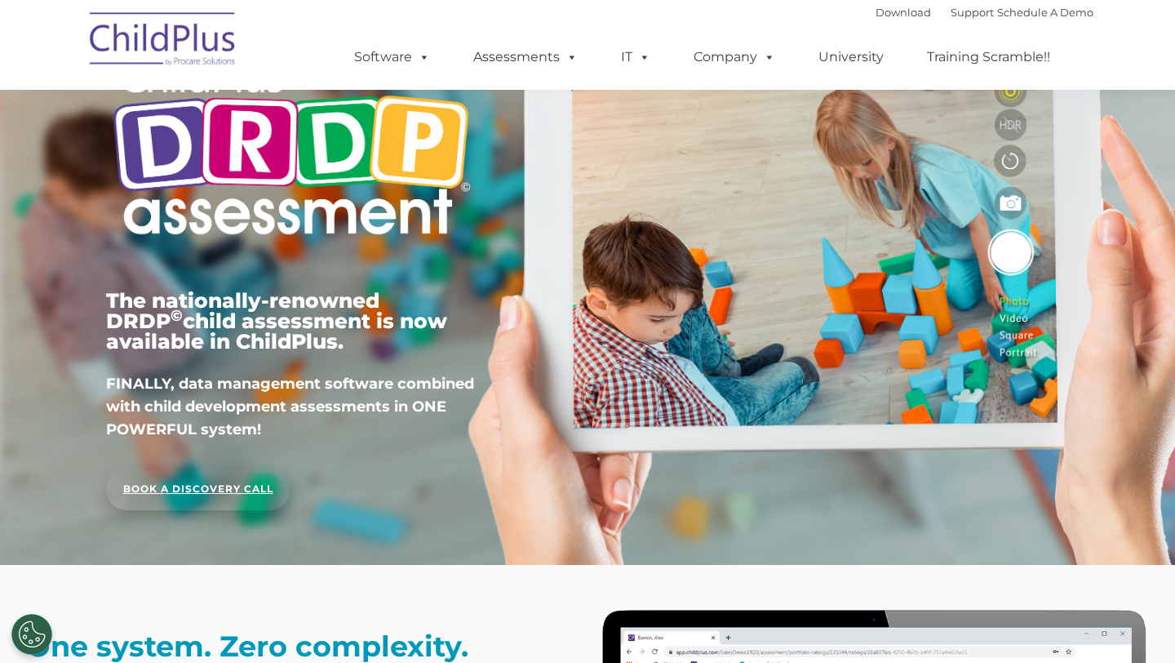
click at [203, 489] on link "BOOK A DISCOVERY CALL" at bounding box center [198, 489] width 184 height 41
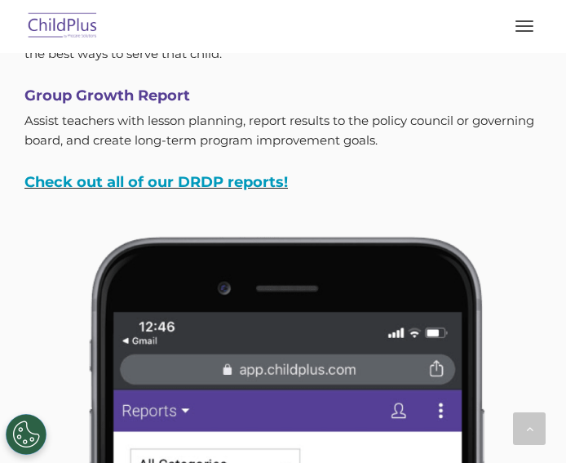
scroll to position [6549, 0]
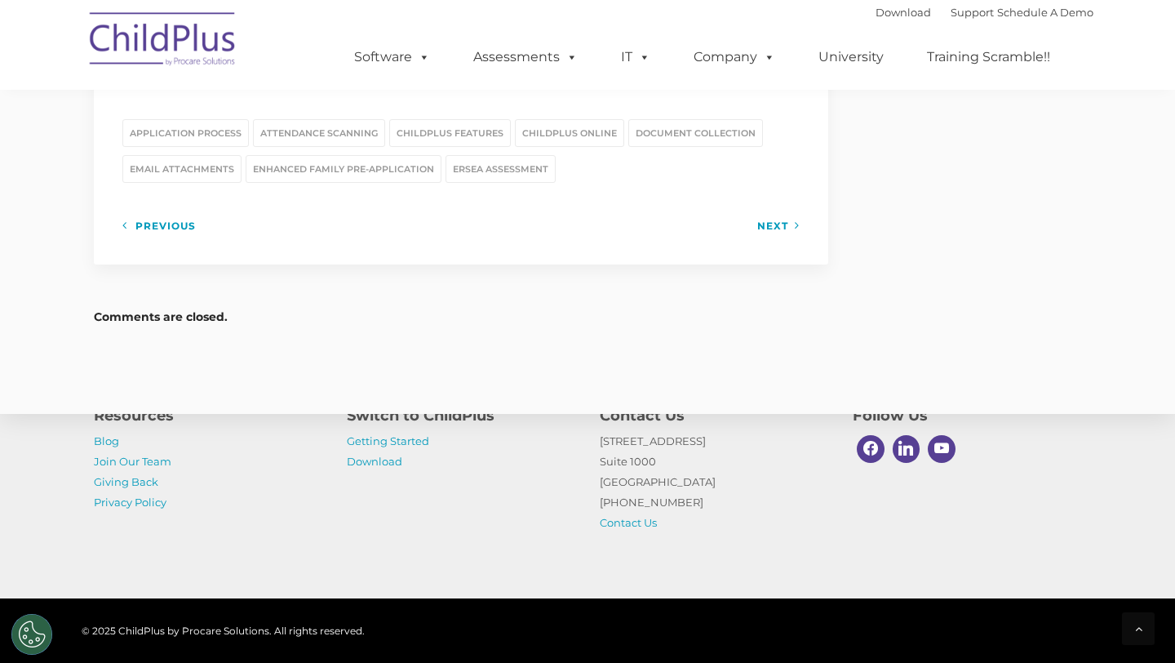
scroll to position [2265, 0]
click at [796, 214] on link "Next" at bounding box center [778, 224] width 42 height 20
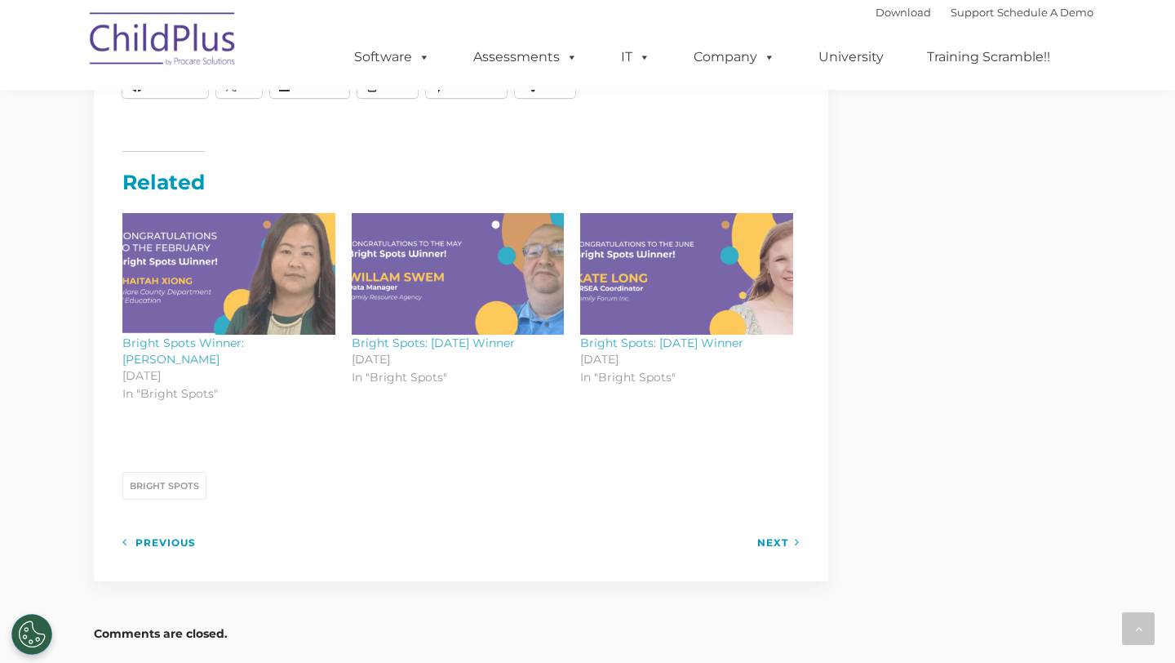
scroll to position [2331, 0]
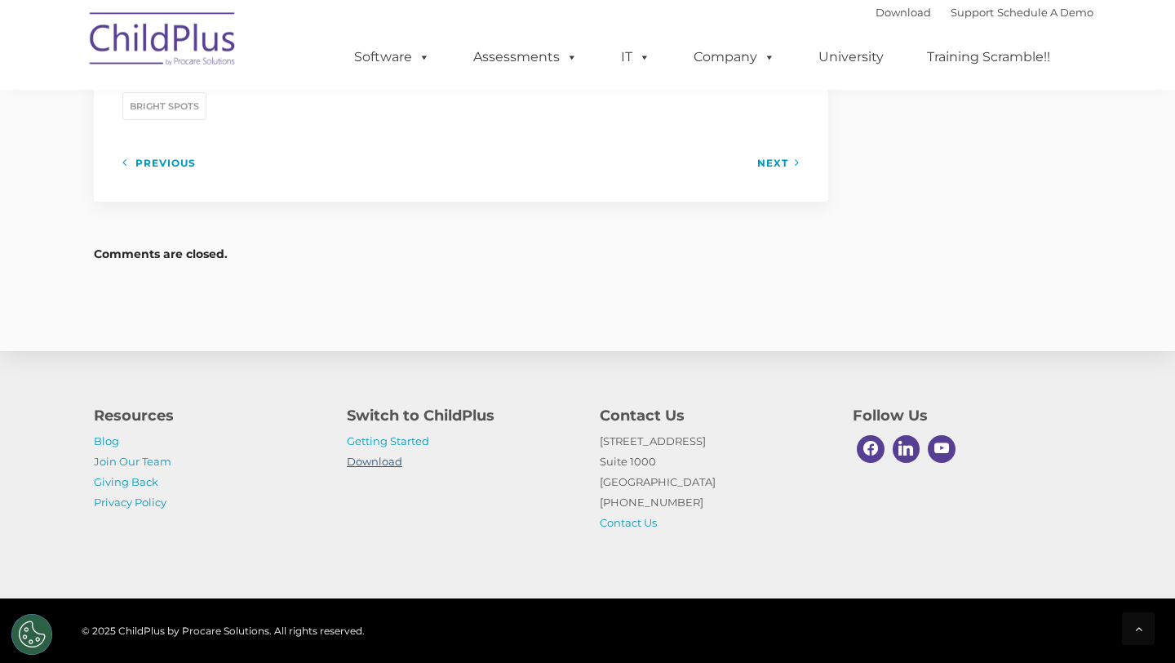
click at [385, 459] on link "Download" at bounding box center [374, 461] width 55 height 13
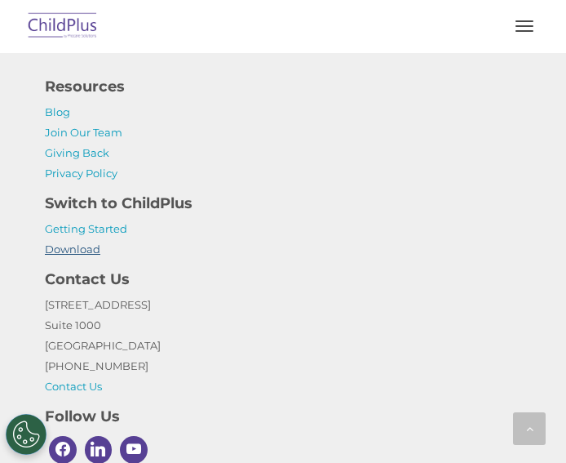
scroll to position [4622, 0]
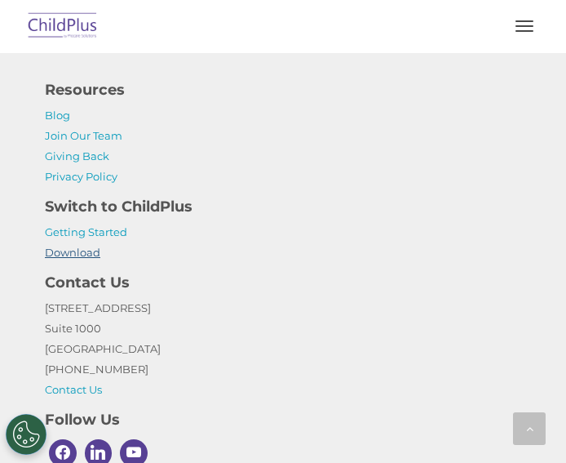
click at [80, 246] on link "Download" at bounding box center [72, 252] width 55 height 13
